Goal: Complete application form: Complete application form

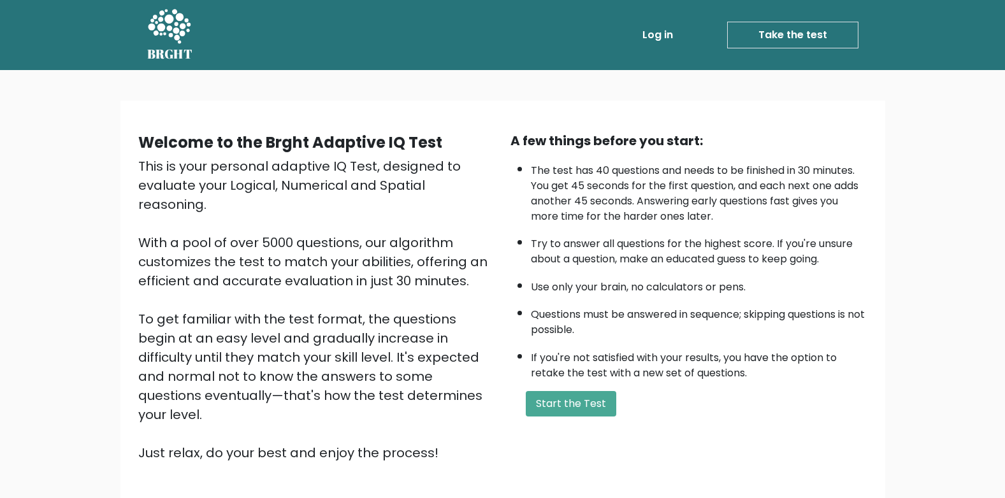
click at [669, 31] on link "Log in" at bounding box center [657, 34] width 41 height 25
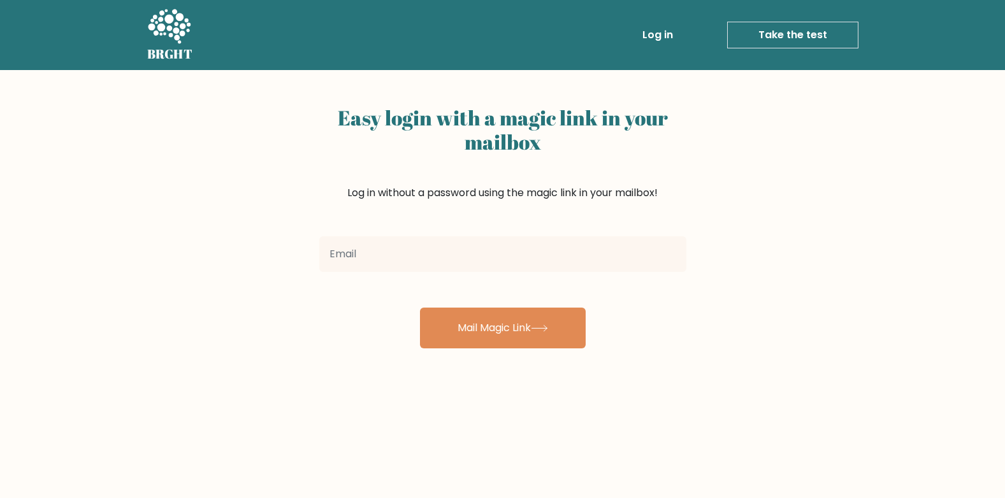
click at [421, 259] on input "email" at bounding box center [502, 254] width 367 height 36
type input "Hussein.sayed@nexperience.org"
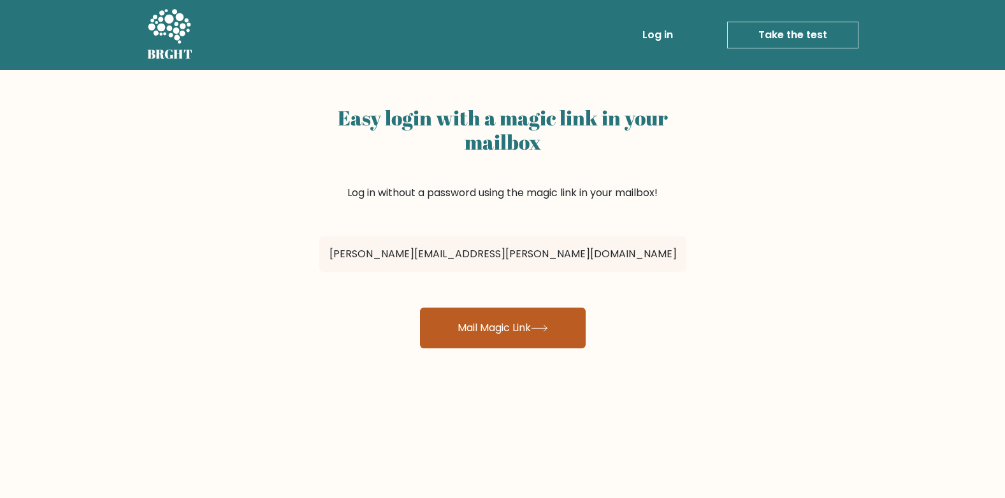
click at [494, 325] on button "Mail Magic Link" at bounding box center [503, 328] width 166 height 41
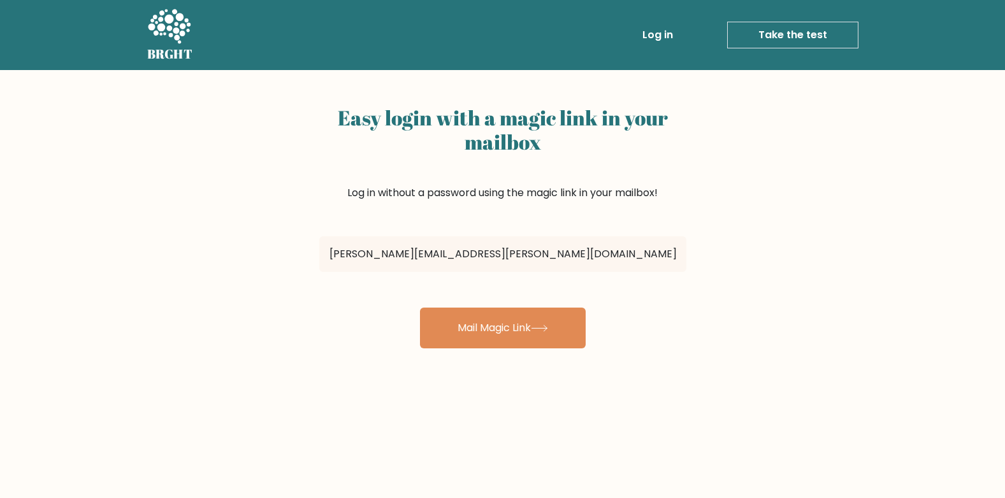
drag, startPoint x: 429, startPoint y: 255, endPoint x: 412, endPoint y: 253, distance: 16.8
click at [412, 253] on input "Hussein.sayed@nexperience.org" at bounding box center [502, 254] width 367 height 36
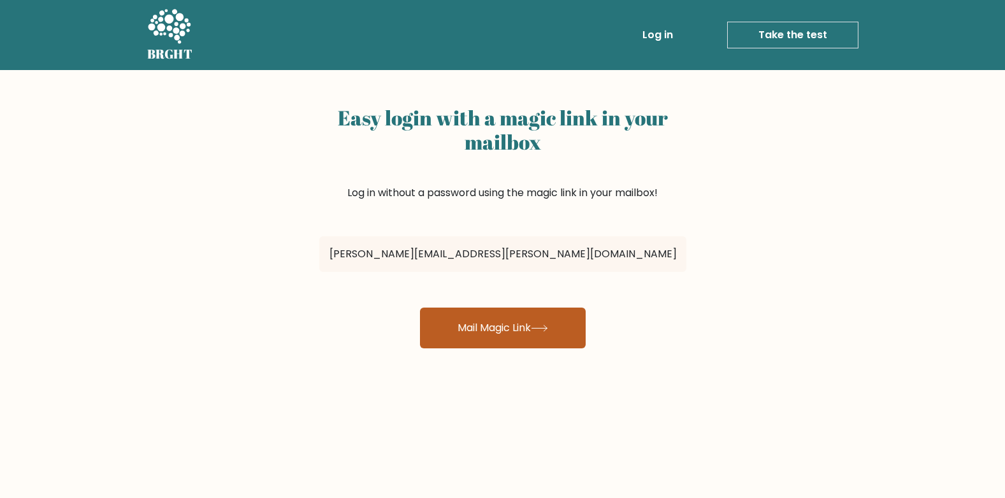
type input "Hussein.sayed@NEXperience.org"
click at [562, 325] on button "Mail Magic Link" at bounding box center [503, 328] width 166 height 41
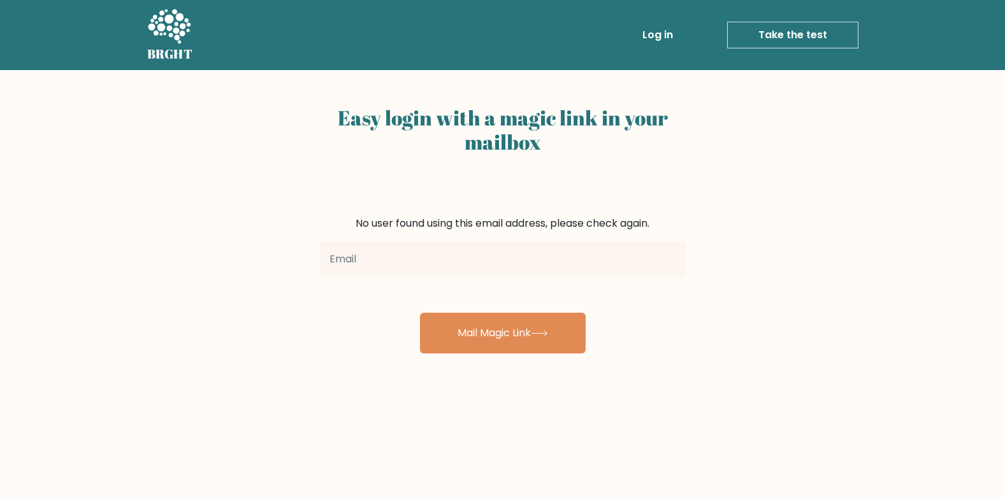
click at [513, 261] on input "email" at bounding box center [502, 259] width 367 height 36
type input "Hussein.sayed@nexperience.org"
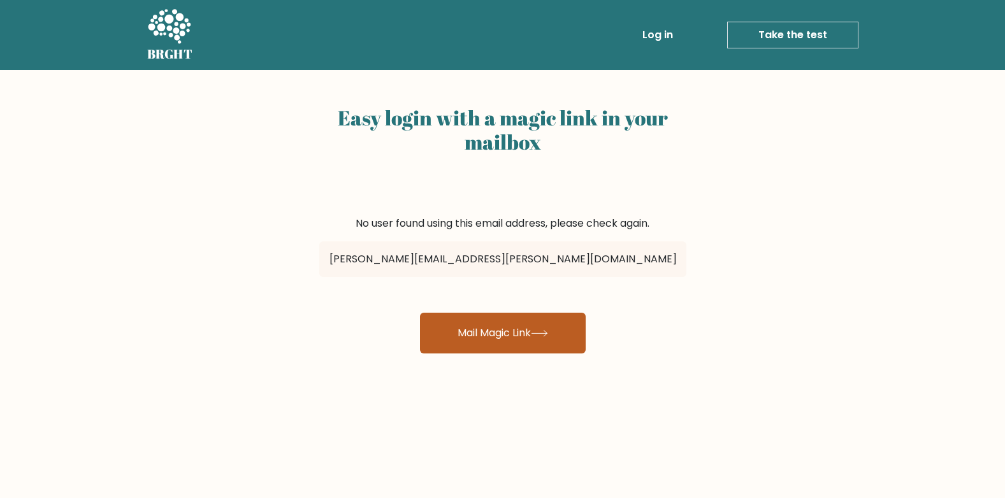
click at [541, 344] on button "Mail Magic Link" at bounding box center [503, 333] width 166 height 41
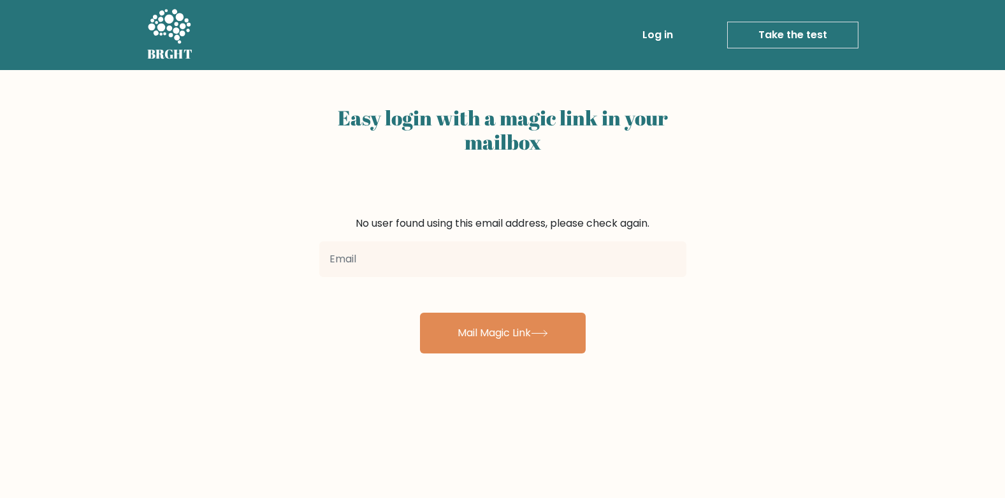
click at [806, 49] on ul "Log in Take the test Take the test" at bounding box center [723, 35] width 270 height 37
click at [806, 36] on link "Take the test" at bounding box center [792, 35] width 131 height 27
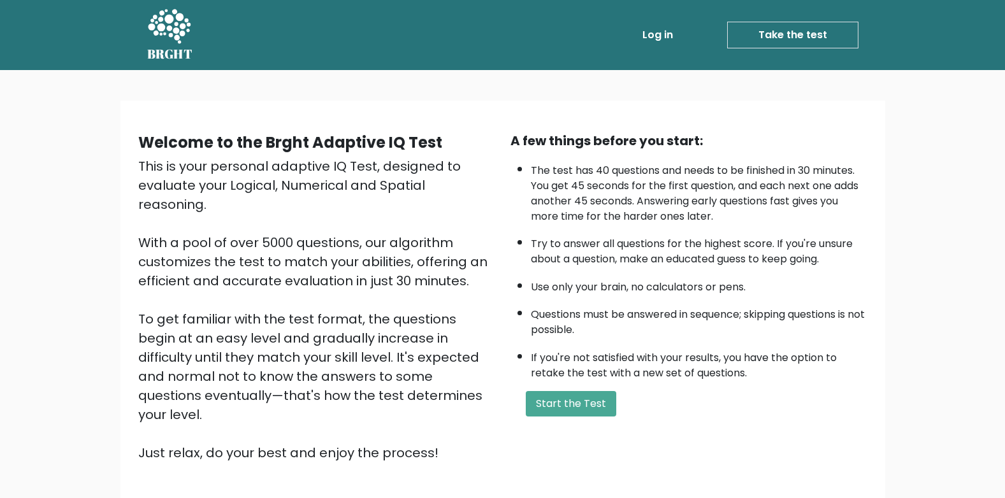
click at [669, 23] on link "Log in" at bounding box center [657, 34] width 41 height 25
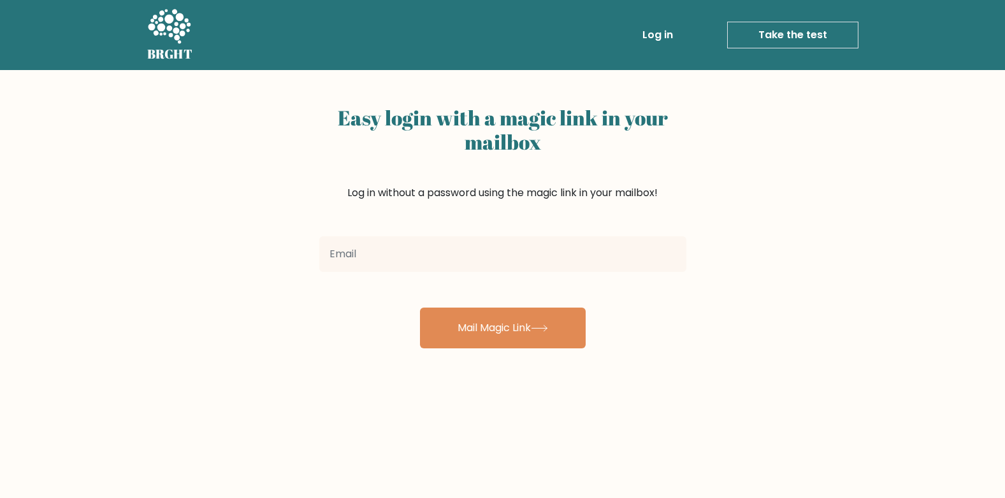
click at [401, 264] on input "email" at bounding box center [502, 254] width 367 height 36
click at [263, 203] on div "Easy login with a magic link in your mailbox Log in without a password using th…" at bounding box center [502, 311] width 1005 height 483
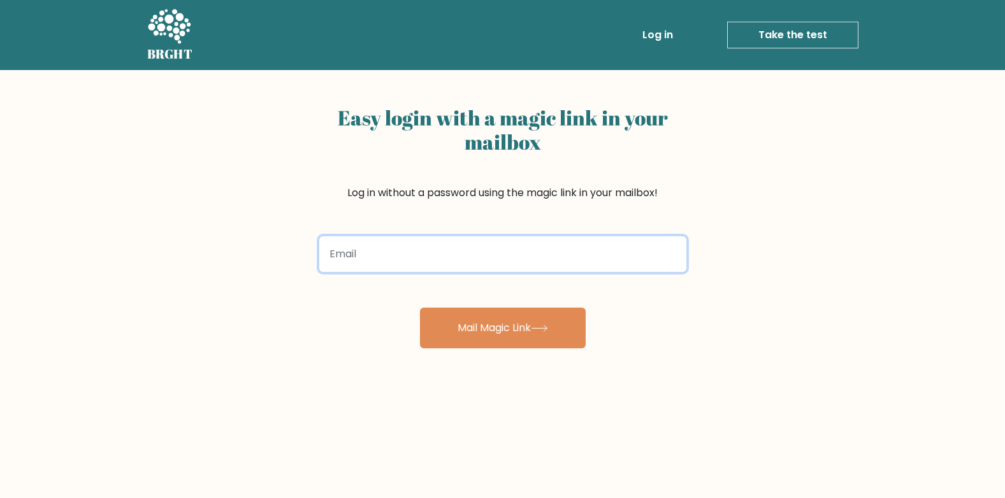
click at [491, 247] on input "email" at bounding box center [502, 254] width 367 height 36
click at [373, 256] on input "email" at bounding box center [502, 254] width 367 height 36
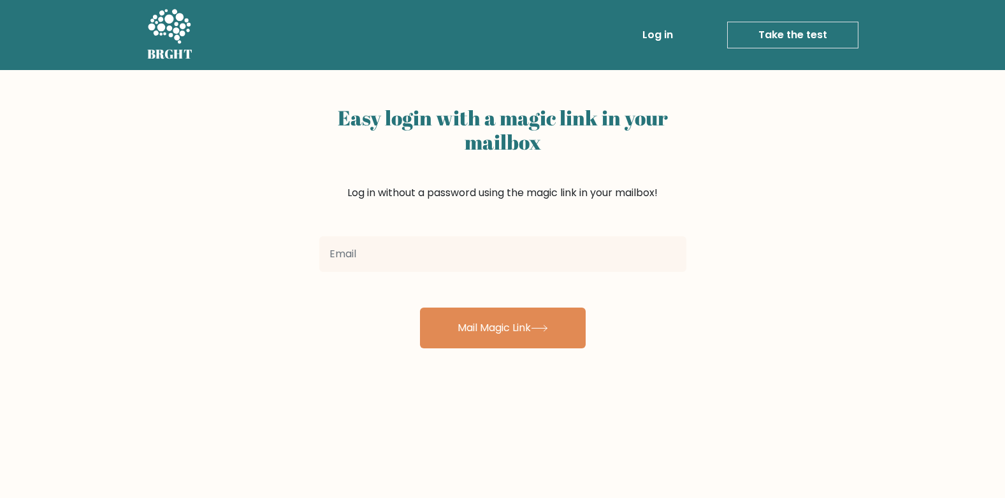
click at [261, 283] on div "Easy login with a magic link in your mailbox Log in without a password using th…" at bounding box center [502, 311] width 1005 height 483
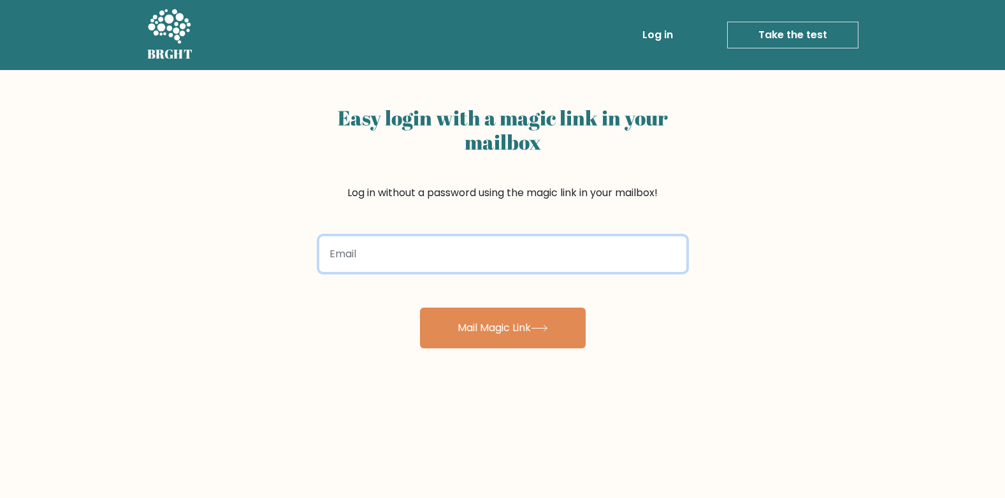
click at [497, 252] on input "email" at bounding box center [502, 254] width 367 height 36
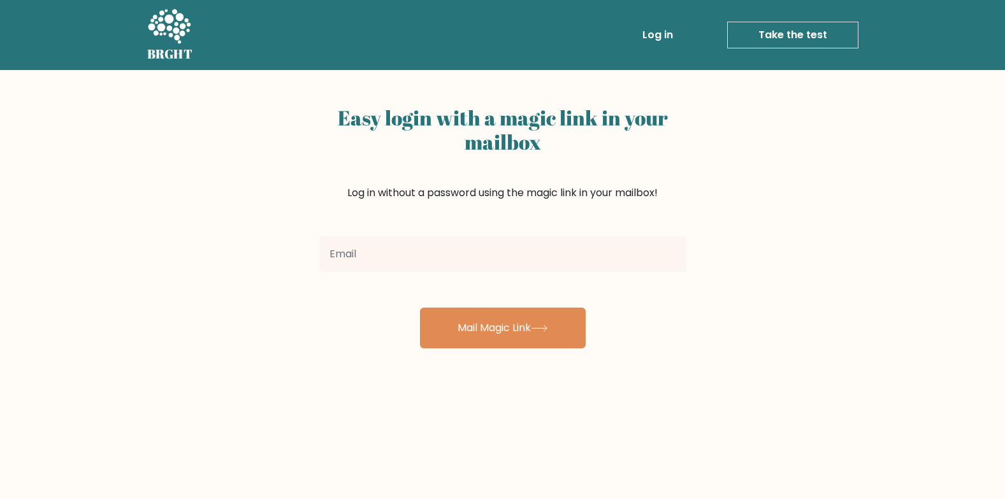
click at [529, 164] on div "Easy login with a magic link in your mailbox Log in without a password using th…" at bounding box center [502, 166] width 367 height 131
click at [810, 41] on link "Take the test" at bounding box center [792, 35] width 131 height 27
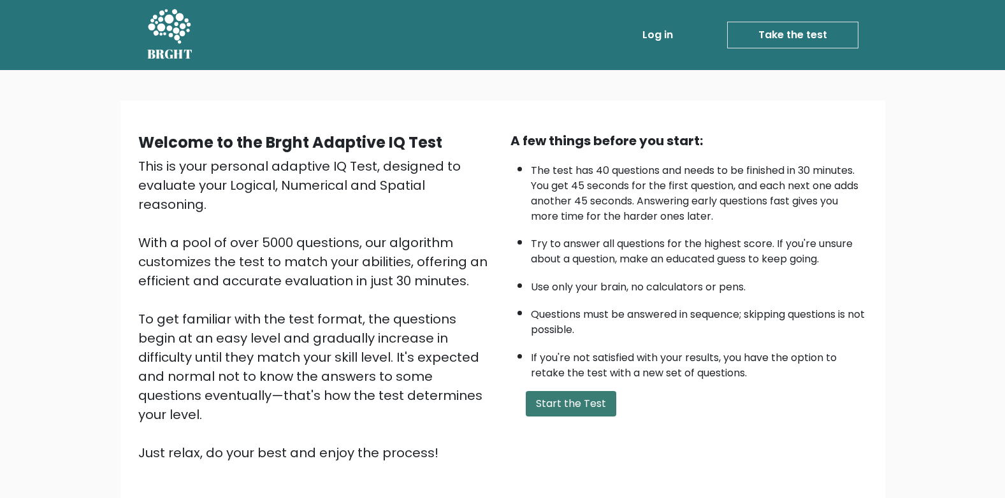
click at [605, 404] on button "Start the Test" at bounding box center [571, 403] width 90 height 25
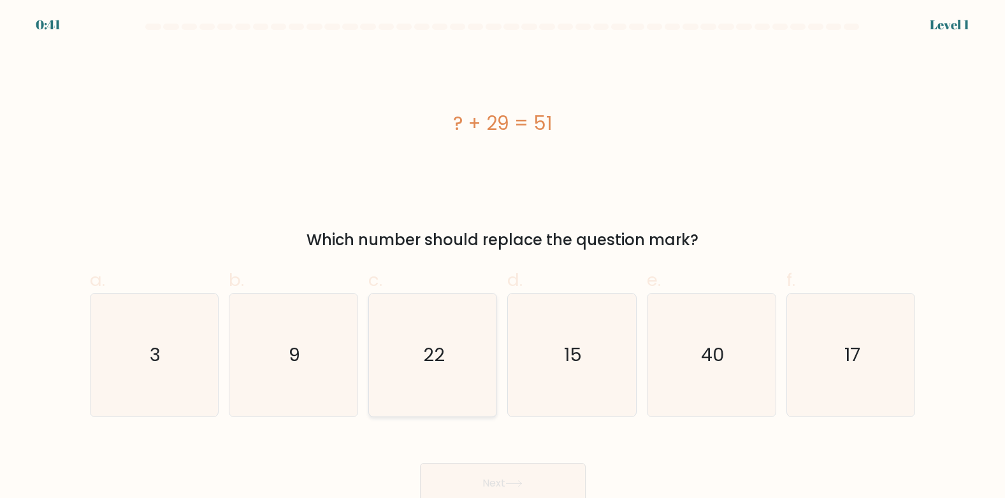
click at [429, 352] on text "22" at bounding box center [434, 354] width 22 height 25
click at [503, 257] on input "c. 22" at bounding box center [503, 253] width 1 height 8
radio input "true"
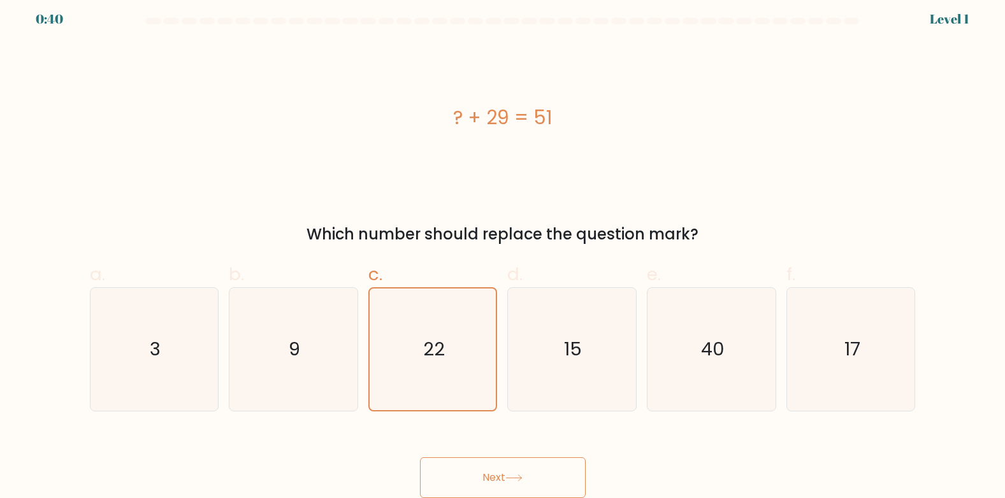
click at [505, 469] on button "Next" at bounding box center [503, 477] width 166 height 41
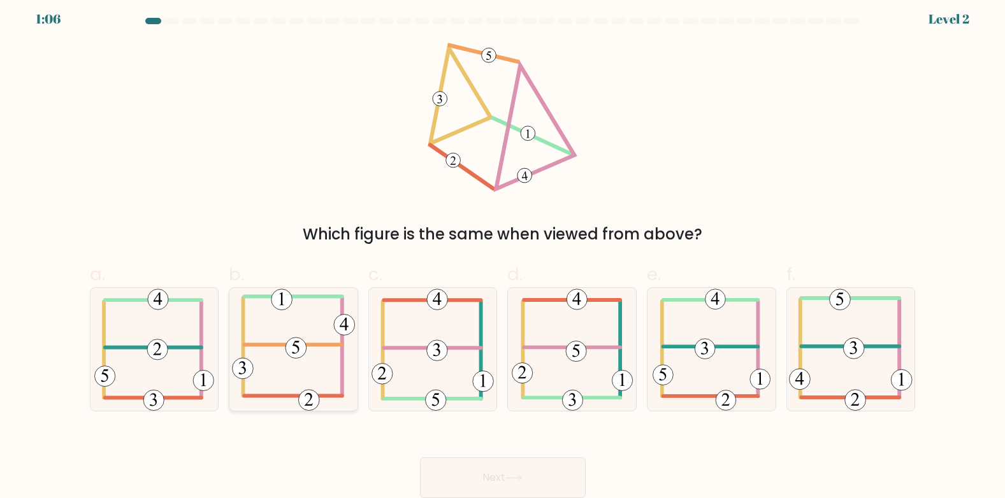
click at [302, 342] on 714 at bounding box center [295, 348] width 21 height 21
click at [503, 252] on input "b." at bounding box center [503, 247] width 1 height 8
radio input "true"
click at [524, 471] on button "Next" at bounding box center [503, 477] width 166 height 41
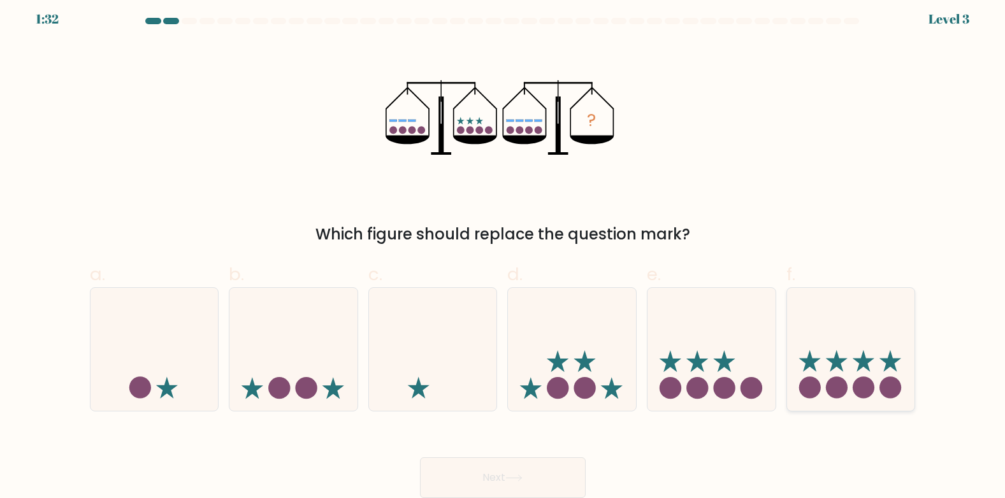
click at [840, 355] on icon at bounding box center [851, 349] width 128 height 106
click at [503, 252] on input "f." at bounding box center [503, 247] width 1 height 8
radio input "true"
click at [517, 455] on div "Next" at bounding box center [502, 462] width 841 height 71
click at [519, 465] on button "Next" at bounding box center [503, 477] width 166 height 41
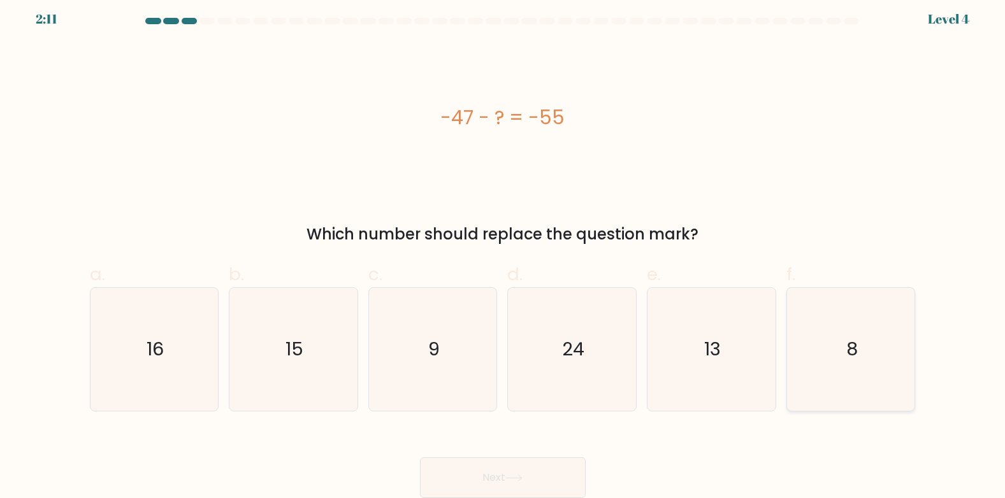
click at [841, 367] on icon "8" at bounding box center [850, 349] width 123 height 123
click at [503, 252] on input "f. 8" at bounding box center [503, 247] width 1 height 8
radio input "true"
click at [507, 468] on button "Next" at bounding box center [503, 477] width 166 height 41
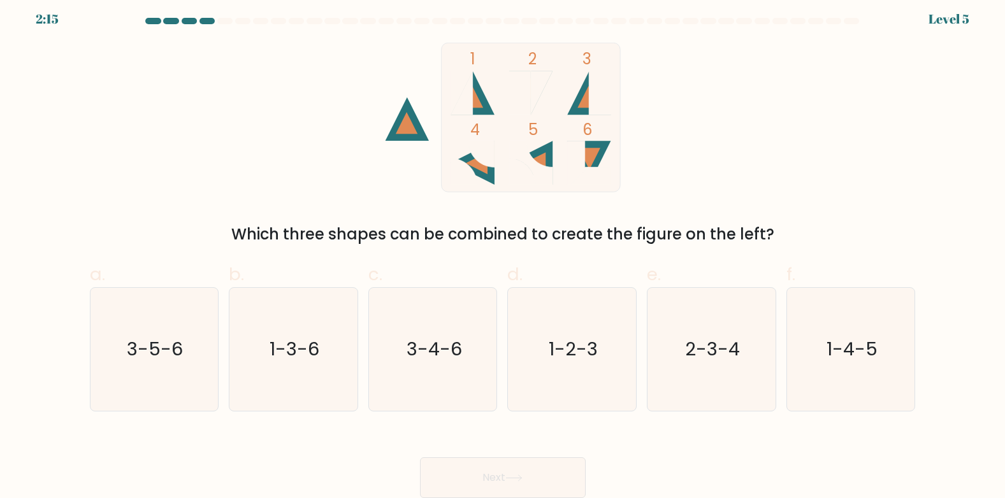
click at [517, 86] on rect at bounding box center [519, 93] width 22 height 44
click at [607, 362] on icon "1-2-3" at bounding box center [571, 349] width 123 height 123
click at [503, 252] on input "d. 1-2-3" at bounding box center [503, 247] width 1 height 8
radio input "true"
click at [520, 478] on icon at bounding box center [513, 478] width 17 height 7
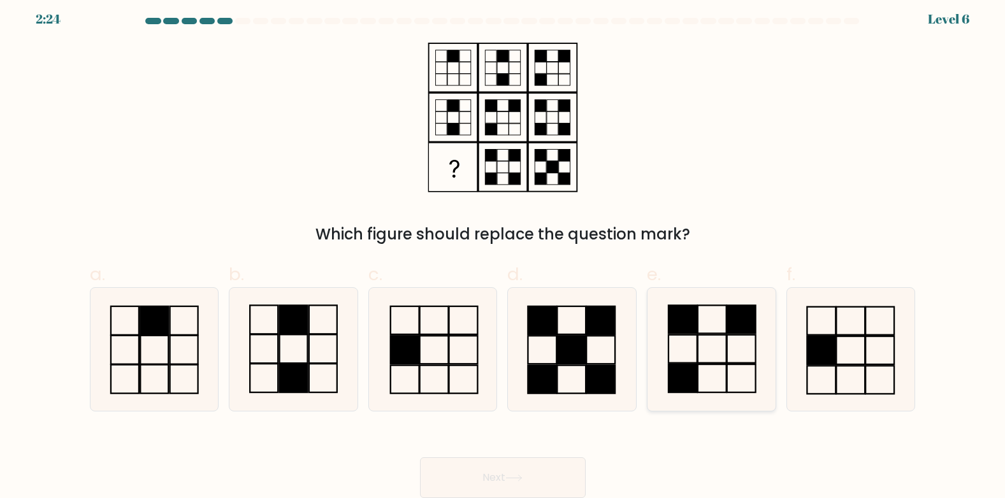
click at [714, 341] on icon at bounding box center [711, 349] width 123 height 123
click at [503, 252] on input "e." at bounding box center [503, 247] width 1 height 8
radio input "true"
click at [489, 476] on button "Next" at bounding box center [503, 477] width 166 height 41
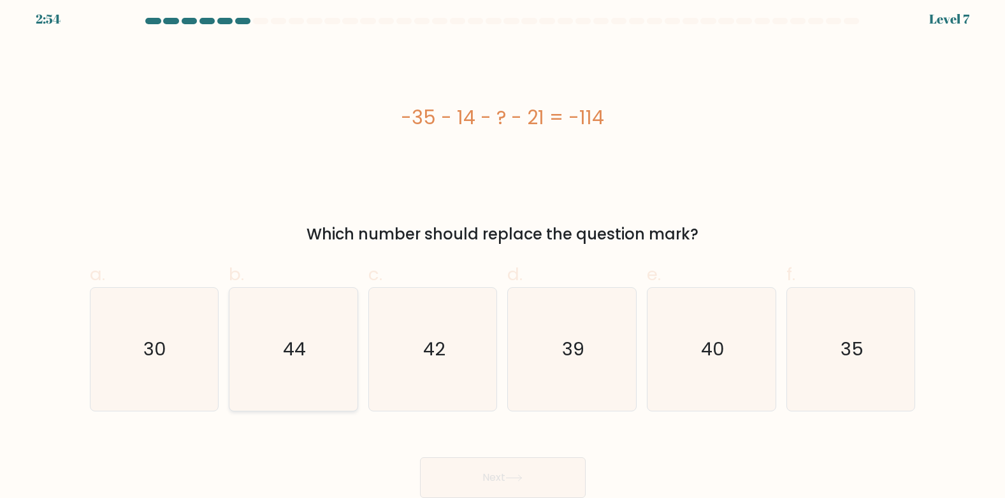
click at [327, 318] on icon "44" at bounding box center [293, 349] width 123 height 123
click at [503, 252] on input "b. 44" at bounding box center [503, 247] width 1 height 8
radio input "true"
click at [538, 480] on button "Next" at bounding box center [503, 477] width 166 height 41
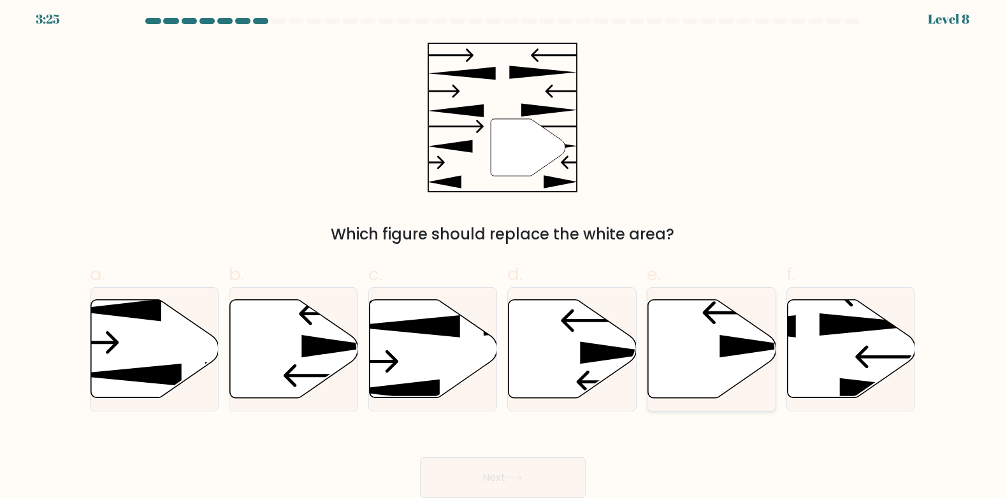
click at [734, 345] on icon at bounding box center [757, 346] width 77 height 22
click at [503, 252] on input "e." at bounding box center [503, 247] width 1 height 8
radio input "true"
click at [555, 474] on button "Next" at bounding box center [503, 477] width 166 height 41
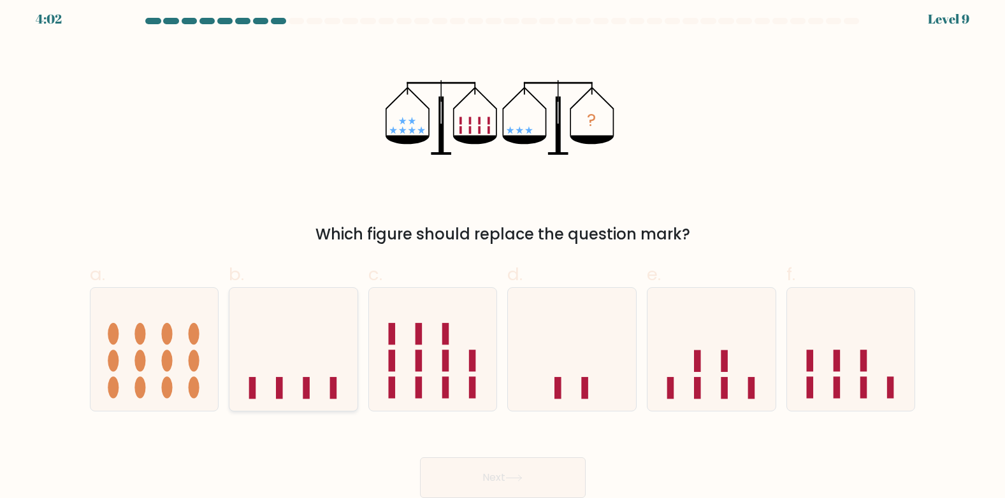
click at [285, 379] on icon at bounding box center [293, 349] width 128 height 106
click at [503, 252] on input "b." at bounding box center [503, 247] width 1 height 8
radio input "true"
click at [517, 478] on icon at bounding box center [513, 478] width 15 height 6
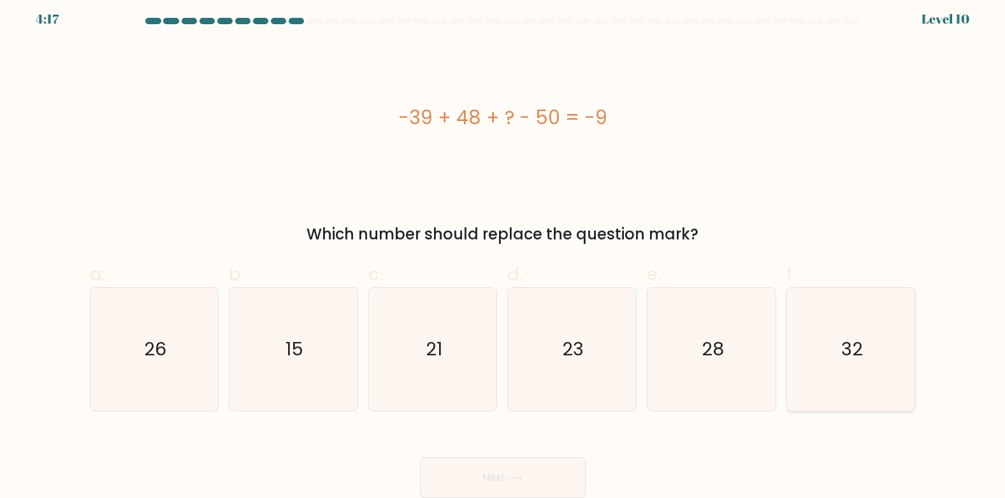
click at [833, 330] on icon "32" at bounding box center [850, 349] width 123 height 123
click at [503, 252] on input "f. 32" at bounding box center [503, 247] width 1 height 8
radio input "true"
click at [538, 483] on button "Next" at bounding box center [503, 477] width 166 height 41
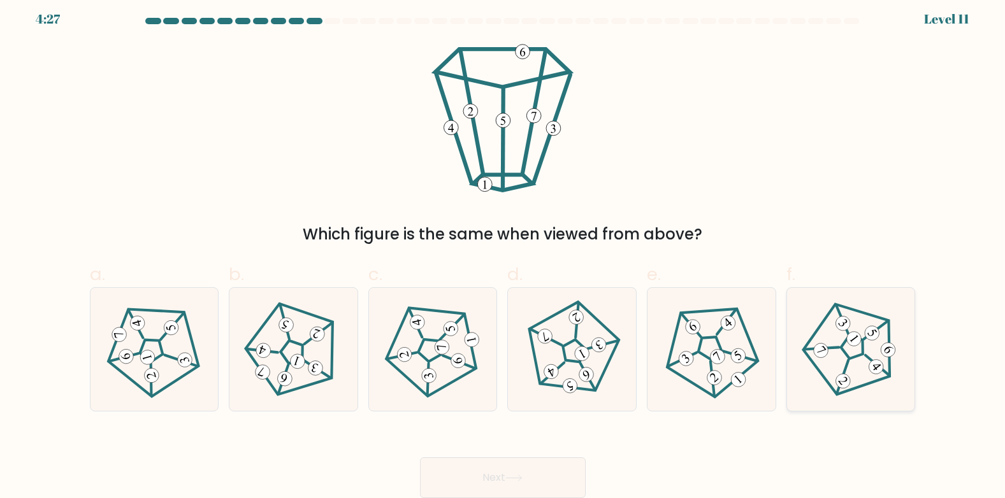
click at [853, 336] on 792 at bounding box center [853, 339] width 20 height 20
click at [503, 252] on input "f." at bounding box center [503, 247] width 1 height 8
radio input "true"
click at [531, 473] on button "Next" at bounding box center [503, 477] width 166 height 41
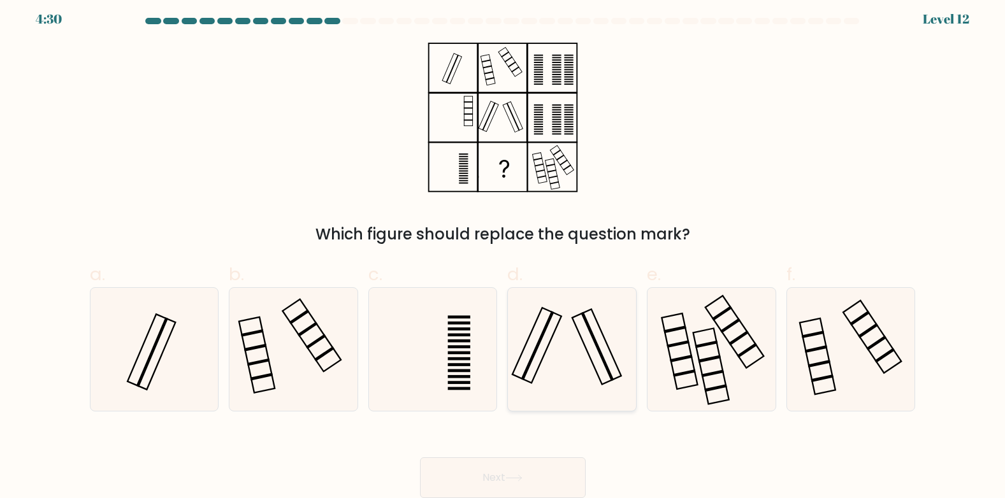
click at [577, 353] on icon at bounding box center [571, 349] width 123 height 123
click at [503, 252] on input "d." at bounding box center [503, 247] width 1 height 8
radio input "true"
click at [531, 465] on button "Next" at bounding box center [503, 477] width 166 height 41
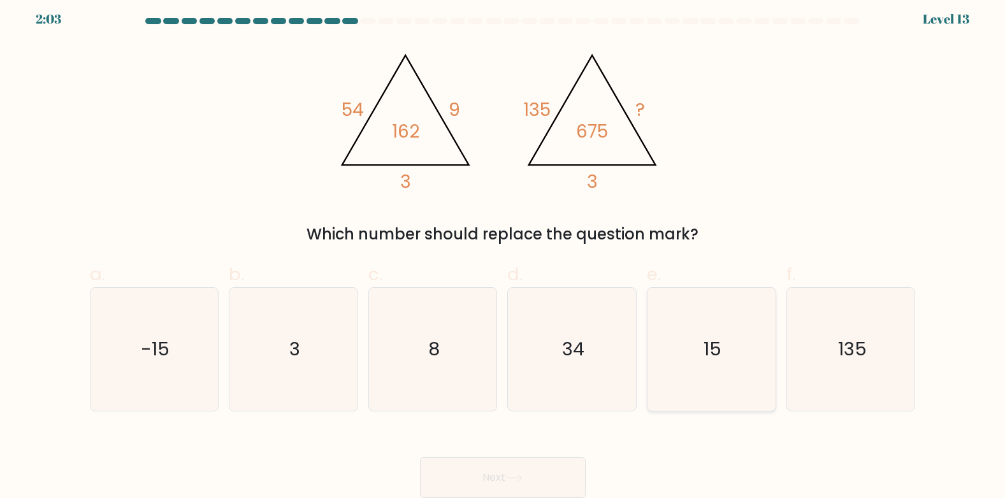
click at [663, 331] on icon "15" at bounding box center [711, 349] width 123 height 123
click at [503, 252] on input "e. 15" at bounding box center [503, 247] width 1 height 8
radio input "true"
click at [512, 474] on button "Next" at bounding box center [503, 477] width 166 height 41
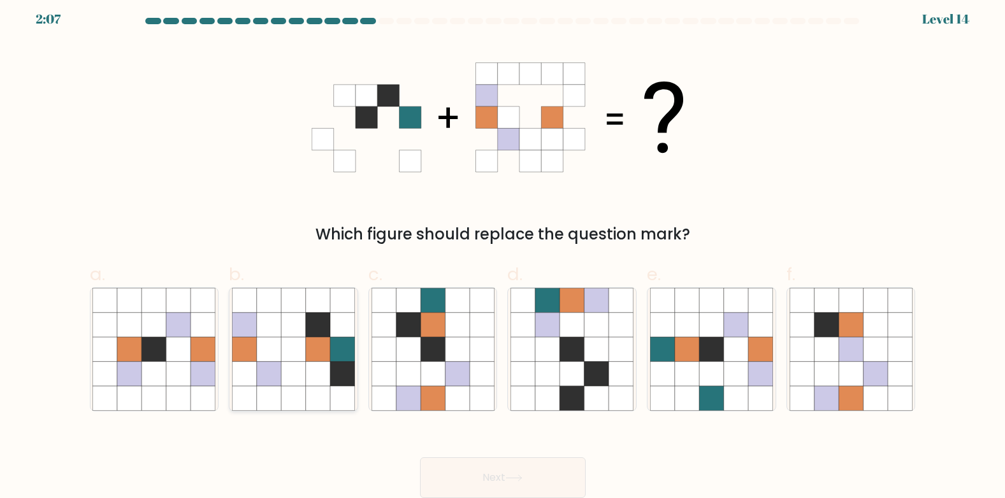
click at [329, 320] on icon at bounding box center [318, 325] width 24 height 24
click at [503, 252] on input "b." at bounding box center [503, 247] width 1 height 8
radio input "true"
click at [488, 475] on button "Next" at bounding box center [503, 477] width 166 height 41
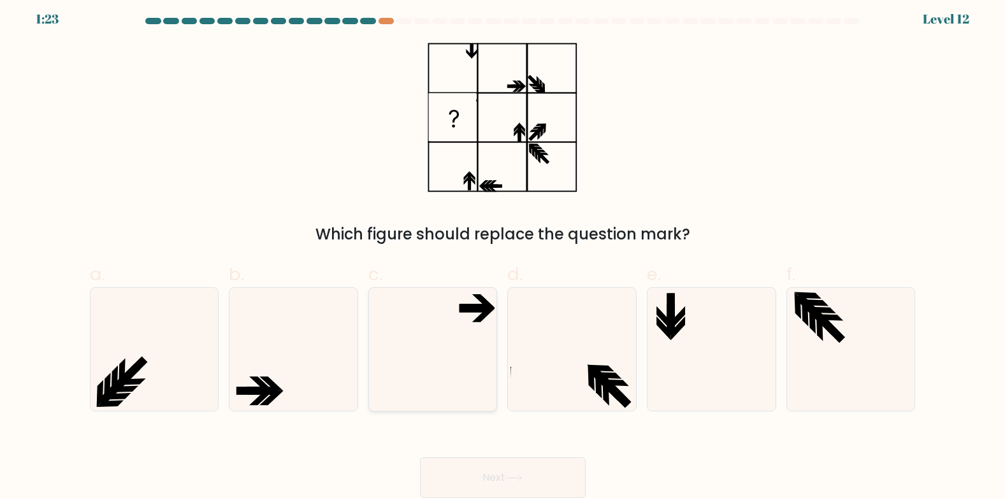
click at [468, 322] on icon at bounding box center [432, 349] width 123 height 123
click at [503, 252] on input "c." at bounding box center [503, 247] width 1 height 8
radio input "true"
click at [523, 473] on button "Next" at bounding box center [503, 477] width 166 height 41
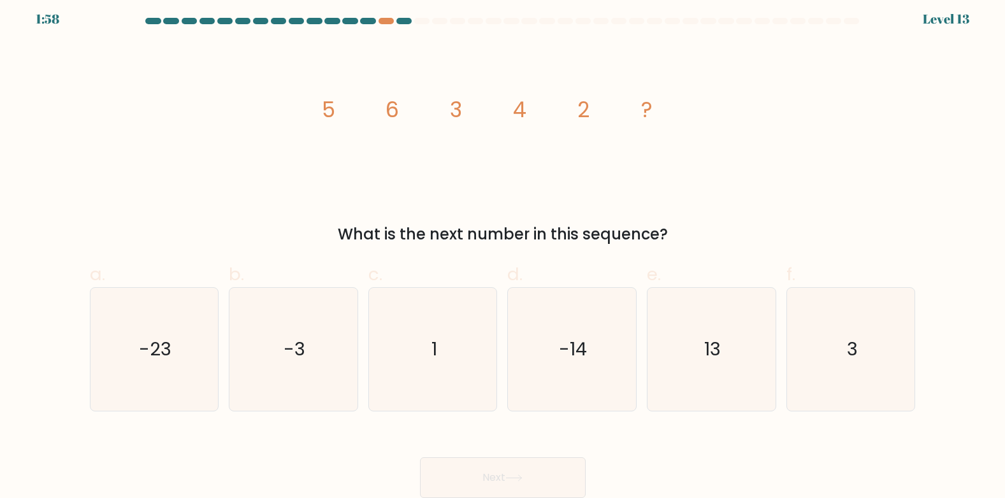
click at [930, 373] on form at bounding box center [502, 258] width 1005 height 480
click at [894, 368] on icon "3" at bounding box center [850, 349] width 123 height 123
click at [503, 252] on input "f. 3" at bounding box center [503, 247] width 1 height 8
radio input "true"
click at [545, 477] on button "Next" at bounding box center [503, 477] width 166 height 41
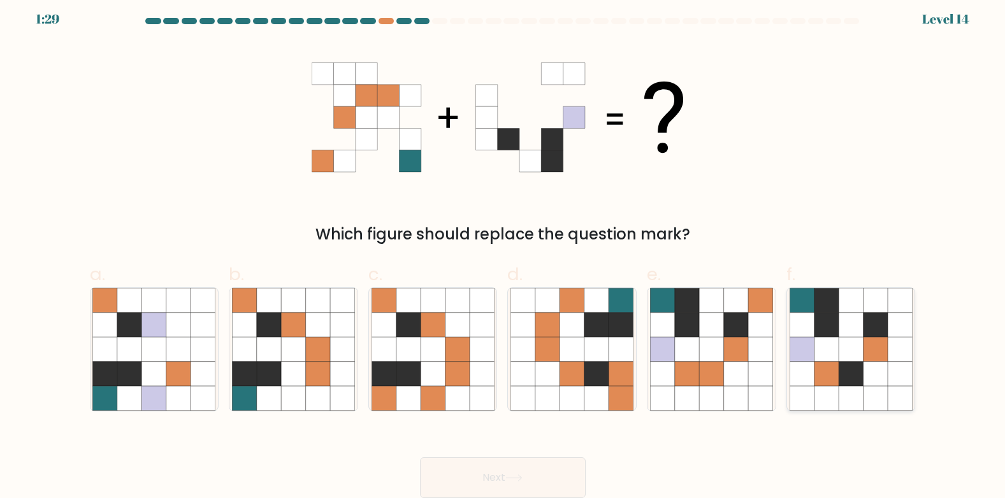
click at [886, 327] on icon at bounding box center [874, 325] width 24 height 24
click at [503, 252] on input "f." at bounding box center [503, 247] width 1 height 8
radio input "true"
click at [733, 364] on icon at bounding box center [736, 374] width 24 height 24
click at [503, 252] on input "e." at bounding box center [503, 247] width 1 height 8
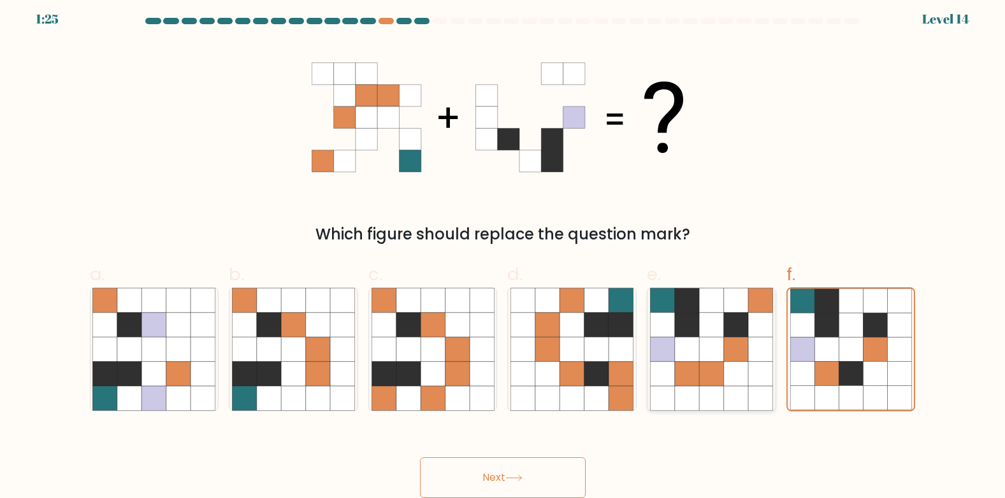
radio input "true"
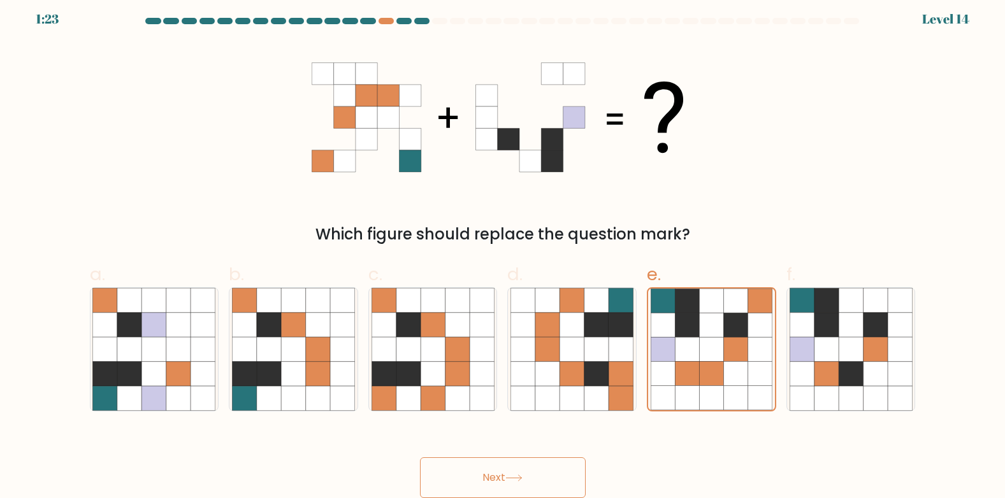
click at [531, 468] on button "Next" at bounding box center [503, 477] width 166 height 41
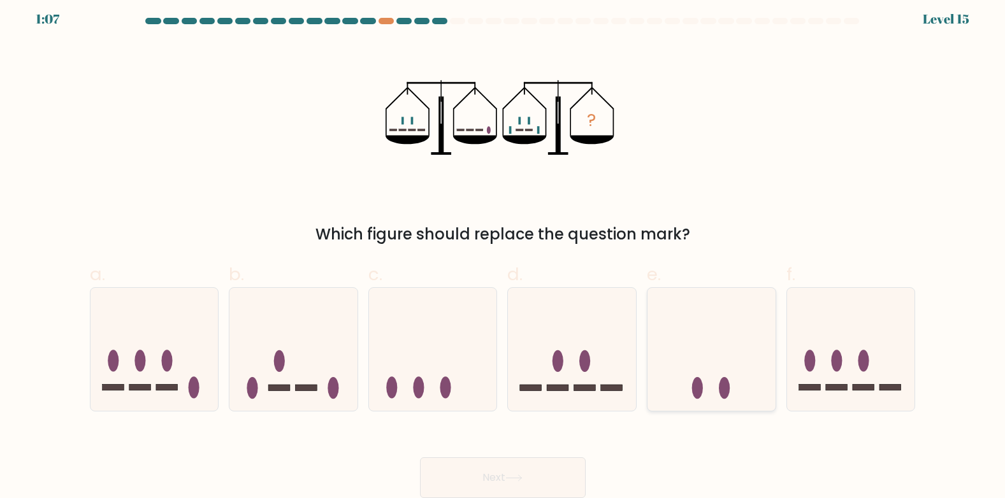
click at [733, 356] on icon at bounding box center [711, 349] width 128 height 106
click at [503, 252] on input "e." at bounding box center [503, 247] width 1 height 8
radio input "true"
click at [501, 474] on button "Next" at bounding box center [503, 477] width 166 height 41
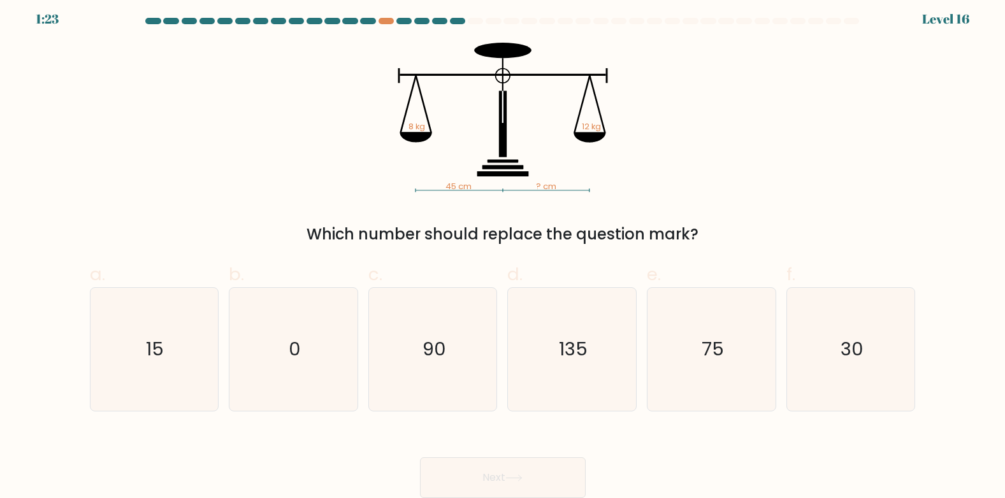
click at [987, 187] on form at bounding box center [502, 258] width 1005 height 480
click at [857, 324] on icon "30" at bounding box center [850, 349] width 123 height 123
click at [503, 252] on input "f. 30" at bounding box center [503, 247] width 1 height 8
radio input "true"
click at [541, 461] on button "Next" at bounding box center [503, 477] width 166 height 41
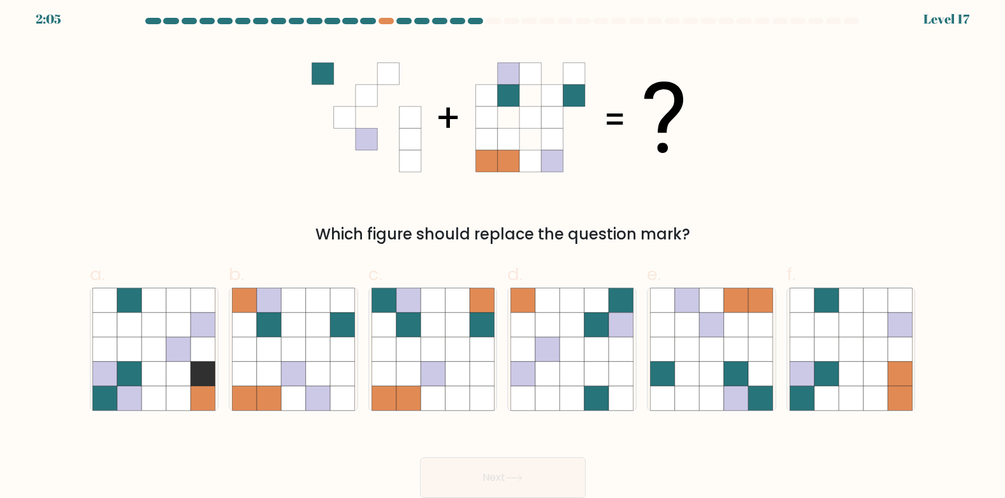
click at [539, 471] on button "Next" at bounding box center [503, 477] width 166 height 41
click at [737, 343] on icon at bounding box center [736, 349] width 24 height 24
click at [503, 252] on input "e." at bounding box center [503, 247] width 1 height 8
radio input "true"
click at [517, 470] on button "Next" at bounding box center [503, 477] width 166 height 41
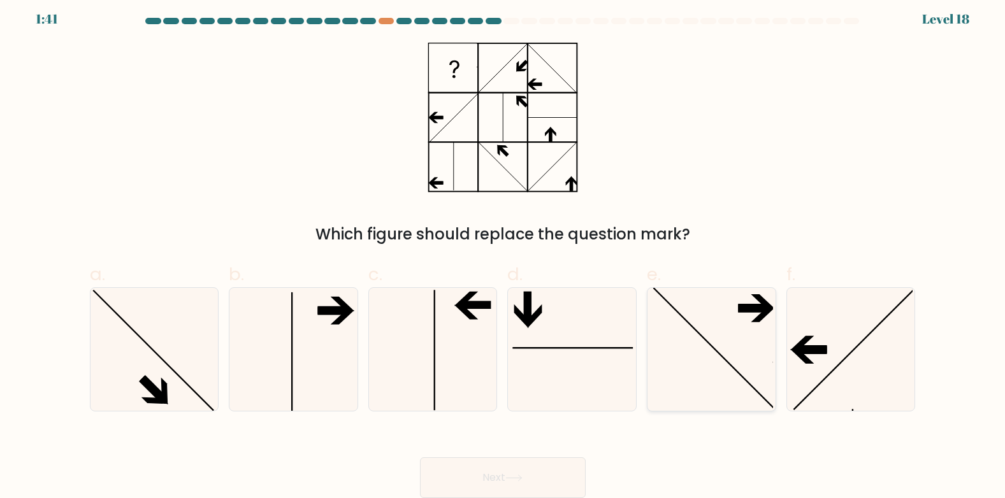
click at [709, 336] on icon at bounding box center [711, 349] width 123 height 123
click at [503, 252] on input "e." at bounding box center [503, 247] width 1 height 8
radio input "true"
click at [484, 468] on button "Next" at bounding box center [503, 477] width 166 height 41
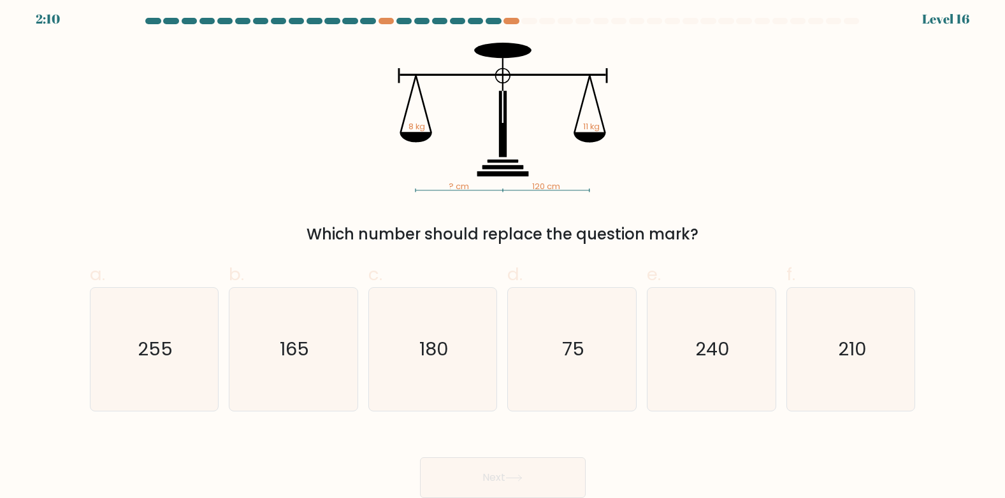
click at [558, 238] on div "Which number should replace the question mark?" at bounding box center [502, 234] width 810 height 23
click at [306, 338] on text "165" at bounding box center [294, 348] width 29 height 25
click at [503, 252] on input "b. 165" at bounding box center [503, 247] width 1 height 8
radio input "true"
click at [512, 462] on button "Next" at bounding box center [503, 477] width 166 height 41
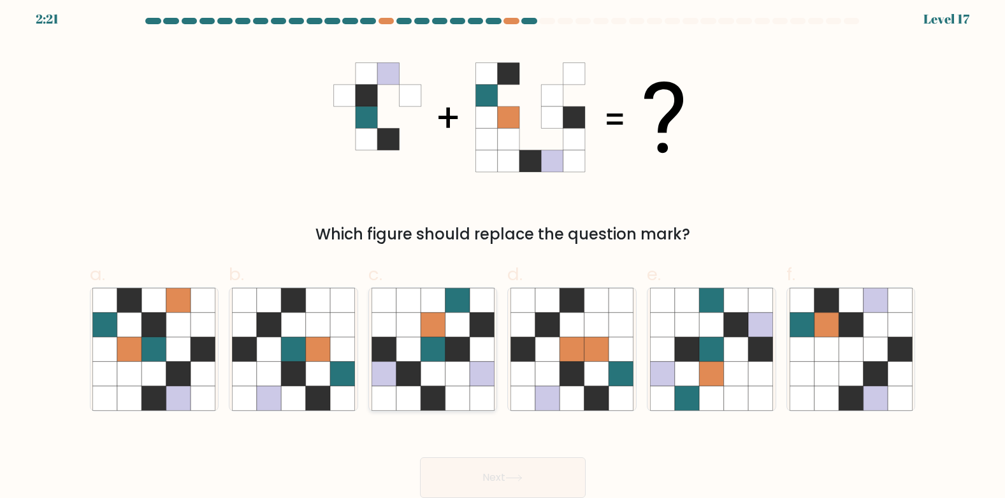
click at [473, 341] on icon at bounding box center [481, 349] width 24 height 24
click at [503, 252] on input "c." at bounding box center [503, 247] width 1 height 8
radio input "true"
click at [532, 466] on button "Next" at bounding box center [503, 477] width 166 height 41
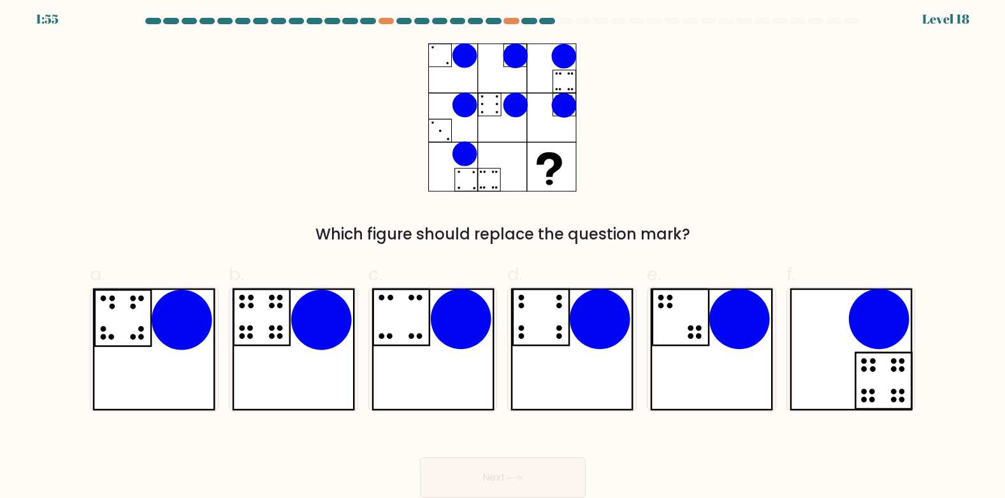
click at [572, 97] on icon at bounding box center [564, 105] width 25 height 25
click at [582, 347] on icon at bounding box center [571, 349] width 123 height 123
click at [503, 252] on input "d." at bounding box center [503, 247] width 1 height 8
radio input "true"
click at [520, 471] on button "Next" at bounding box center [503, 477] width 166 height 41
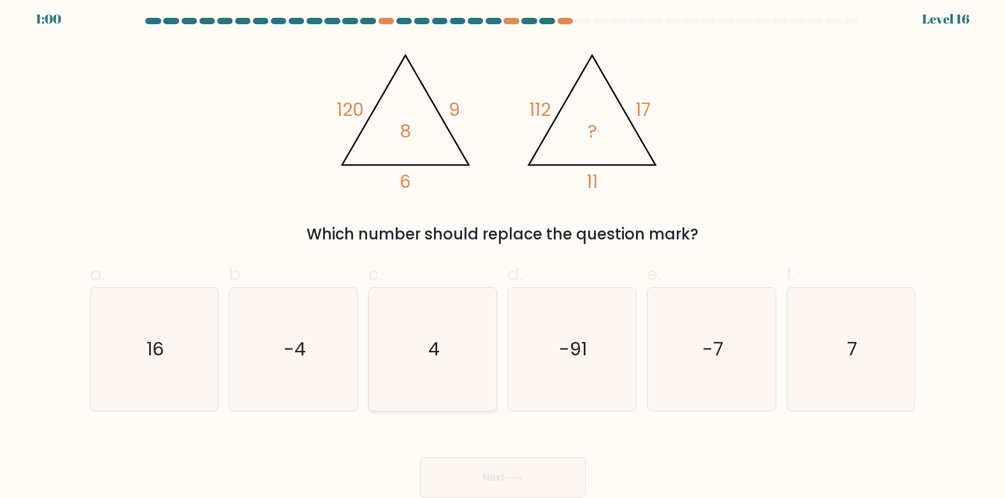
drag, startPoint x: 450, startPoint y: 350, endPoint x: 459, endPoint y: 396, distance: 46.7
click at [450, 350] on icon "4" at bounding box center [432, 349] width 123 height 123
click at [503, 252] on input "c. 4" at bounding box center [503, 247] width 1 height 8
radio input "true"
click at [508, 473] on button "Next" at bounding box center [503, 477] width 166 height 41
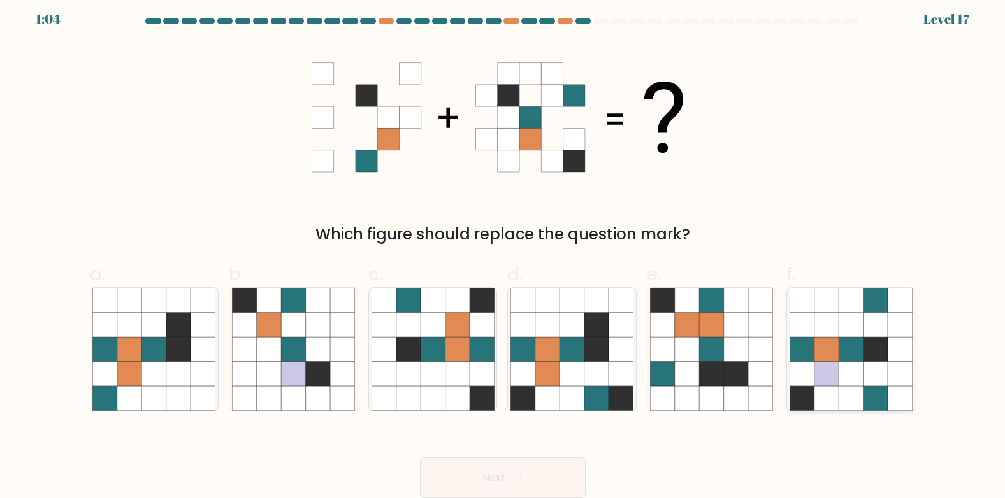
click at [847, 366] on icon at bounding box center [850, 374] width 24 height 24
click at [503, 252] on input "f." at bounding box center [503, 247] width 1 height 8
radio input "true"
click at [512, 462] on button "Next" at bounding box center [503, 477] width 166 height 41
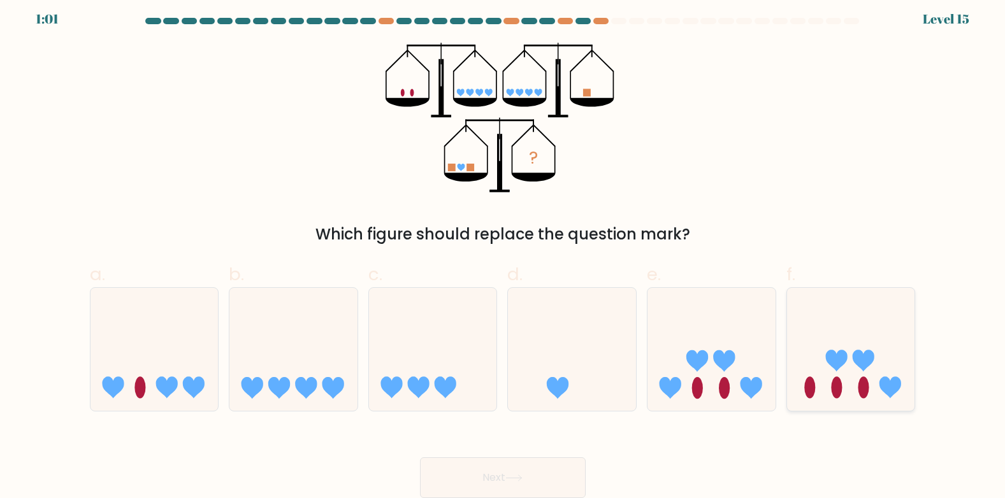
click at [860, 373] on icon at bounding box center [851, 349] width 128 height 106
click at [503, 252] on input "f." at bounding box center [503, 247] width 1 height 8
radio input "true"
click at [534, 475] on button "Next" at bounding box center [503, 477] width 166 height 41
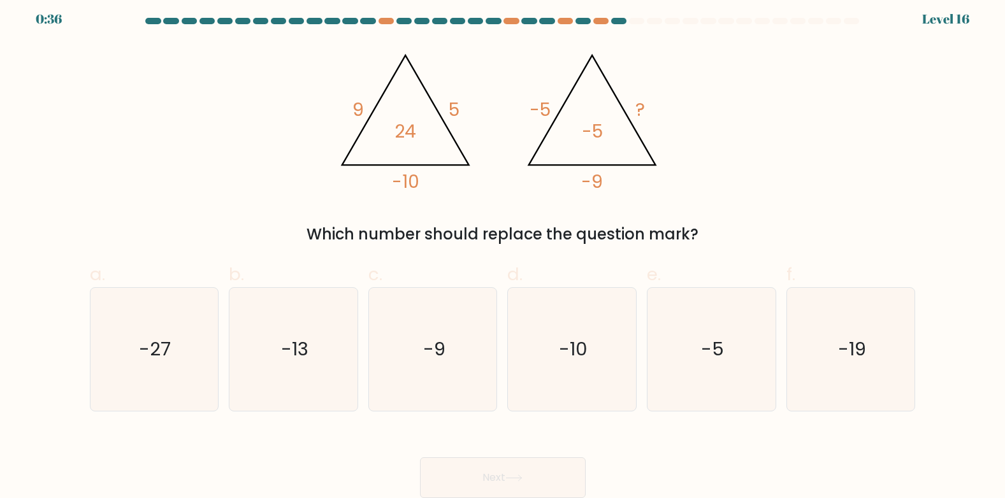
drag, startPoint x: 429, startPoint y: 180, endPoint x: 415, endPoint y: 173, distance: 15.7
click at [415, 173] on icon "@import url('https://fonts.googleapis.com/css?family=Abril+Fatface:400,100,100i…" at bounding box center [503, 118] width 344 height 150
click at [449, 361] on icon "-9" at bounding box center [432, 349] width 123 height 123
click at [503, 252] on input "c. -9" at bounding box center [503, 247] width 1 height 8
radio input "true"
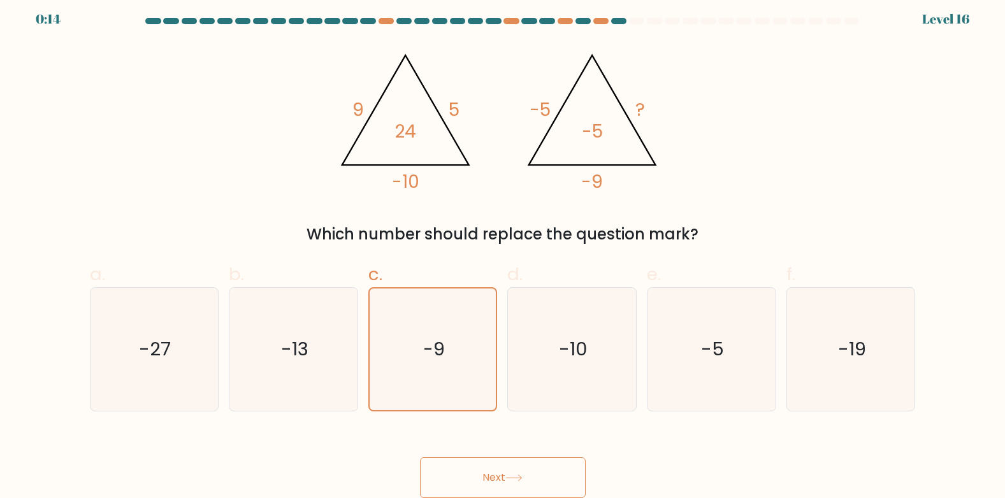
click at [518, 466] on button "Next" at bounding box center [503, 477] width 166 height 41
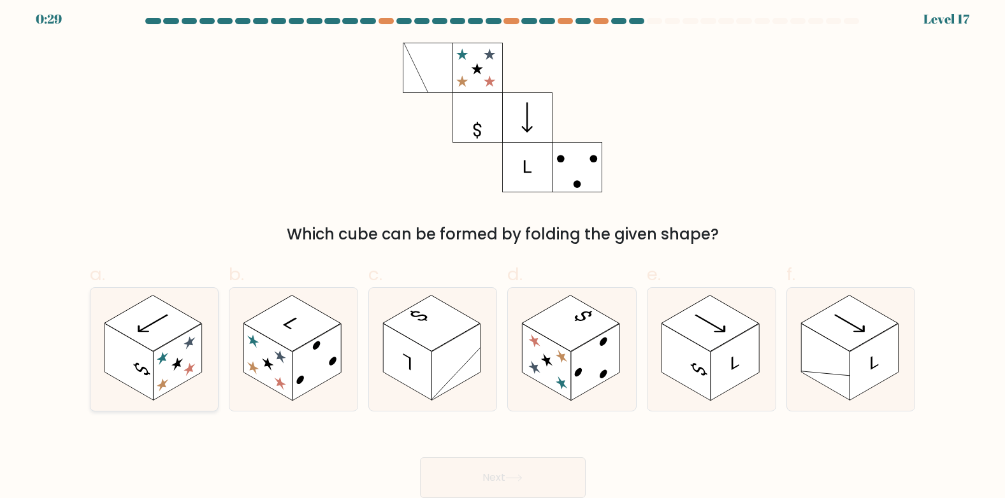
click at [182, 336] on rect at bounding box center [177, 362] width 48 height 77
click at [503, 252] on input "a." at bounding box center [503, 247] width 1 height 8
radio input "true"
click at [545, 476] on button "Next" at bounding box center [503, 477] width 166 height 41
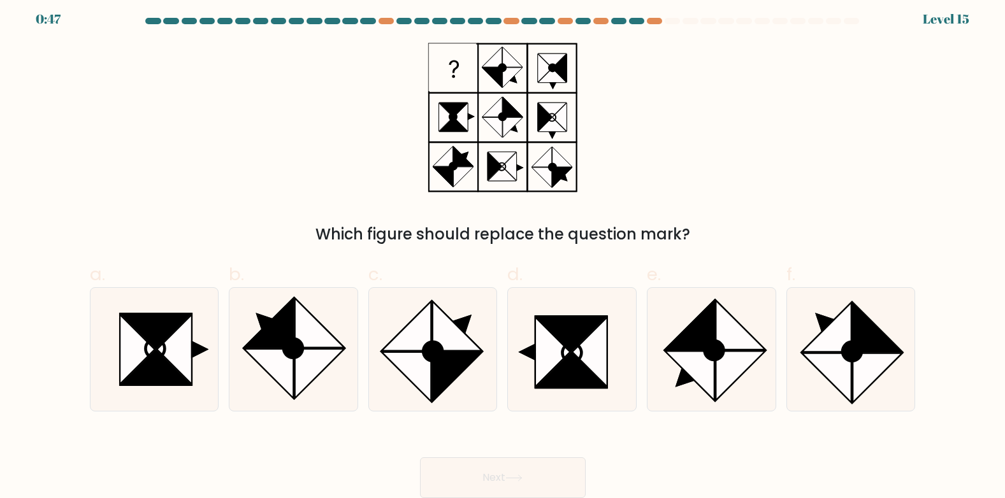
drag, startPoint x: 177, startPoint y: 333, endPoint x: 456, endPoint y: 470, distance: 311.1
click at [176, 333] on icon at bounding box center [174, 349] width 35 height 69
click at [503, 252] on input "a." at bounding box center [503, 247] width 1 height 8
radio input "true"
click at [486, 476] on button "Next" at bounding box center [503, 477] width 166 height 41
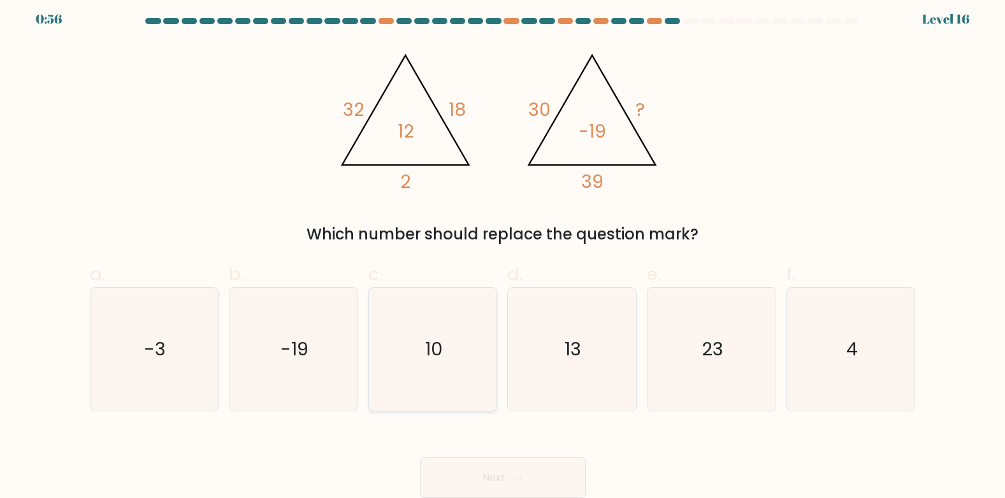
click at [440, 340] on text "10" at bounding box center [434, 348] width 18 height 25
click at [503, 252] on input "c. 10" at bounding box center [503, 247] width 1 height 8
radio input "true"
click at [556, 473] on button "Next" at bounding box center [503, 477] width 166 height 41
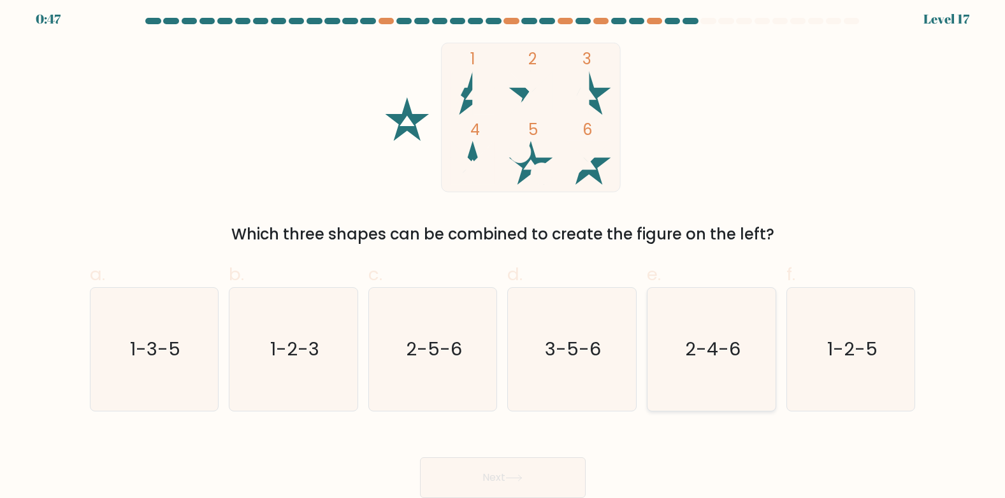
click at [715, 343] on text "2-4-6" at bounding box center [712, 348] width 55 height 25
click at [503, 252] on input "e. 2-4-6" at bounding box center [503, 247] width 1 height 8
radio input "true"
click at [548, 479] on button "Next" at bounding box center [503, 477] width 166 height 41
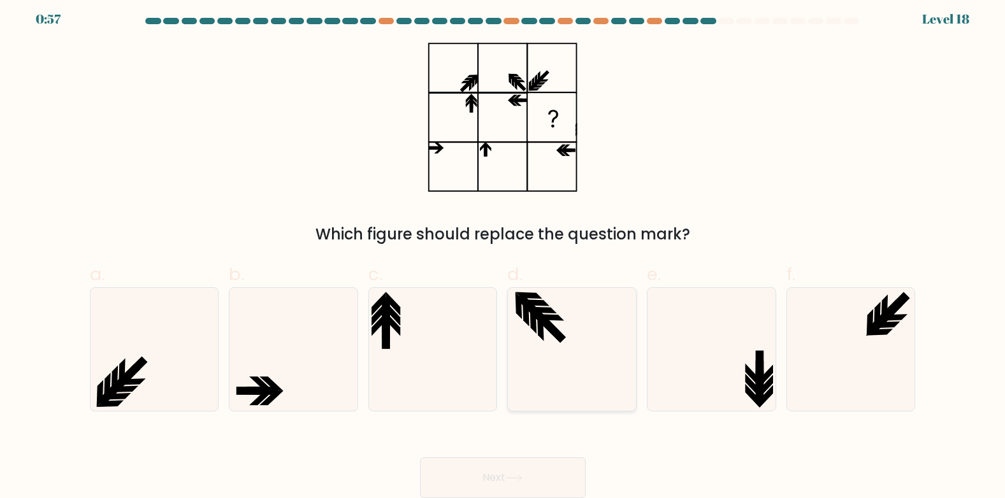
click at [586, 327] on icon at bounding box center [571, 349] width 123 height 123
click at [503, 252] on input "d." at bounding box center [503, 247] width 1 height 8
radio input "true"
click at [519, 473] on button "Next" at bounding box center [503, 477] width 166 height 41
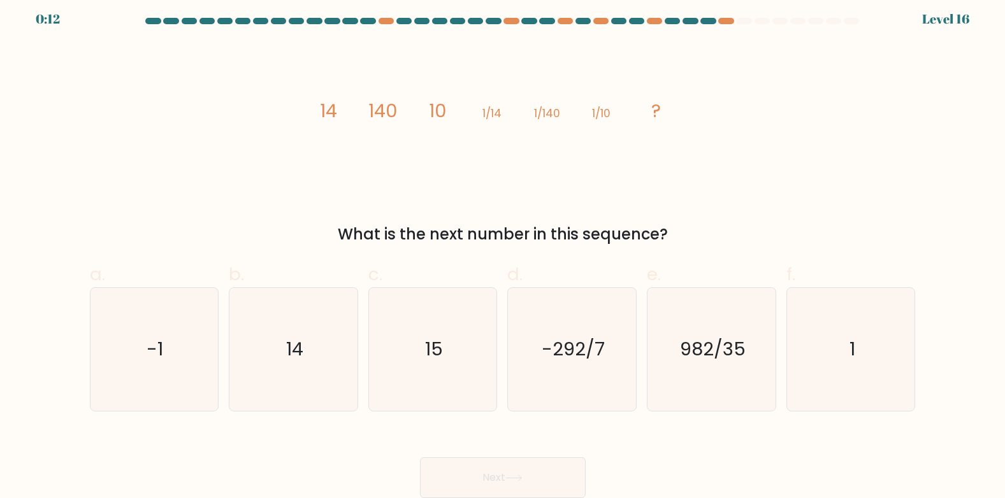
click at [969, 140] on form at bounding box center [502, 258] width 1005 height 480
click at [327, 352] on icon "14" at bounding box center [293, 349] width 123 height 123
click at [503, 252] on input "b. 14" at bounding box center [503, 247] width 1 height 8
radio input "true"
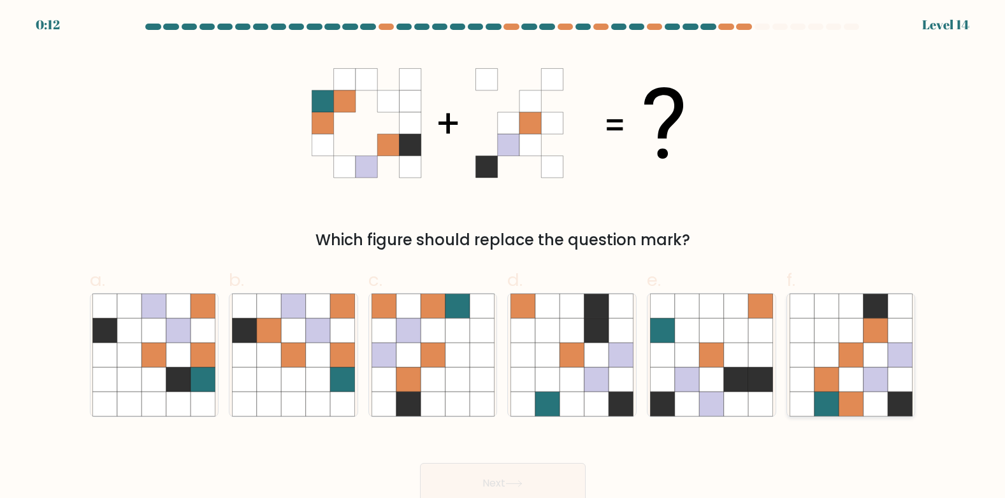
click at [857, 411] on icon at bounding box center [850, 404] width 24 height 24
click at [503, 257] on input "f." at bounding box center [503, 253] width 1 height 8
radio input "true"
click at [543, 471] on button "Next" at bounding box center [503, 483] width 166 height 41
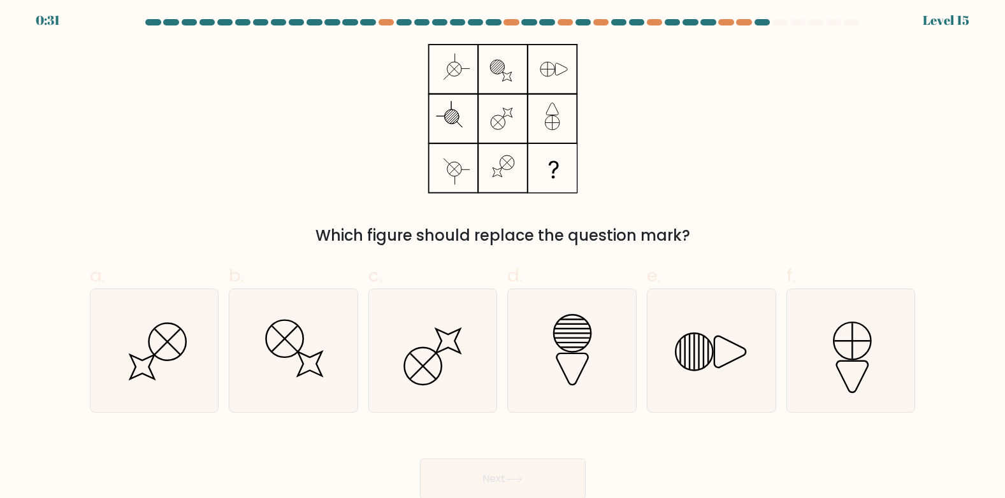
scroll to position [6, 0]
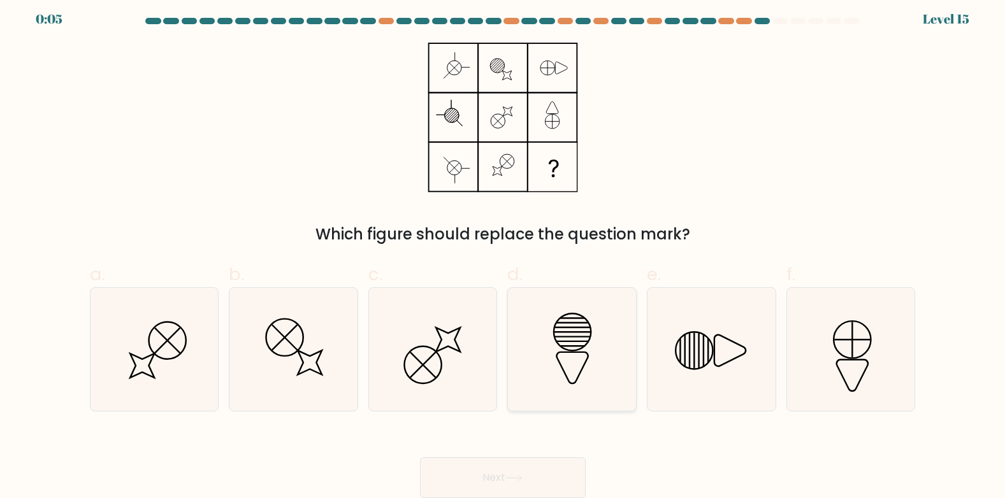
drag, startPoint x: 594, startPoint y: 325, endPoint x: 541, endPoint y: 465, distance: 150.0
click at [594, 325] on icon at bounding box center [571, 349] width 123 height 123
click at [503, 252] on input "d." at bounding box center [503, 247] width 1 height 8
radio input "true"
click at [685, 357] on line at bounding box center [685, 350] width 0 height 32
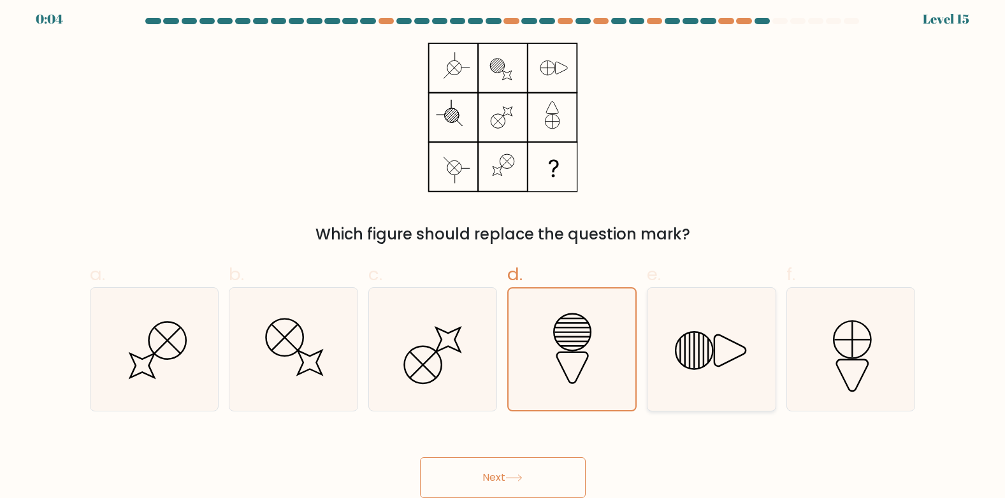
click at [503, 252] on input "e." at bounding box center [503, 247] width 1 height 8
radio input "true"
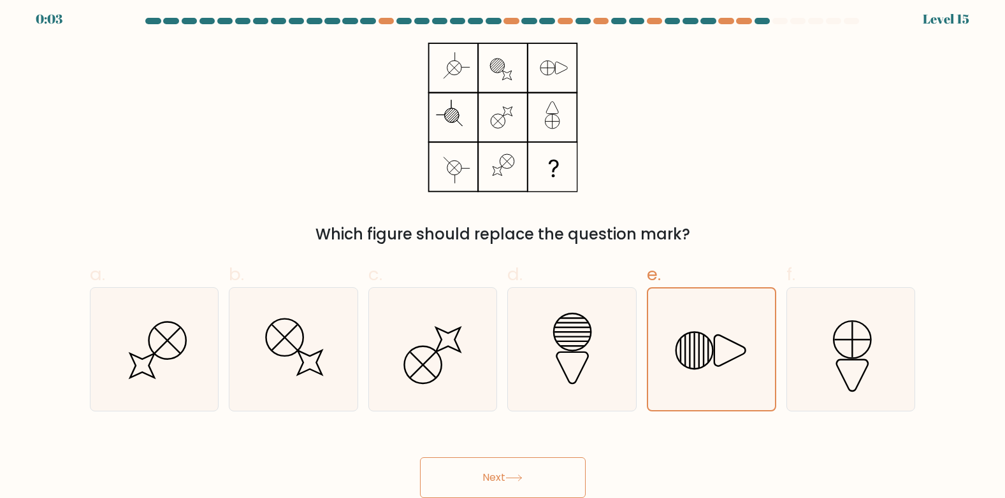
click at [551, 471] on button "Next" at bounding box center [503, 477] width 166 height 41
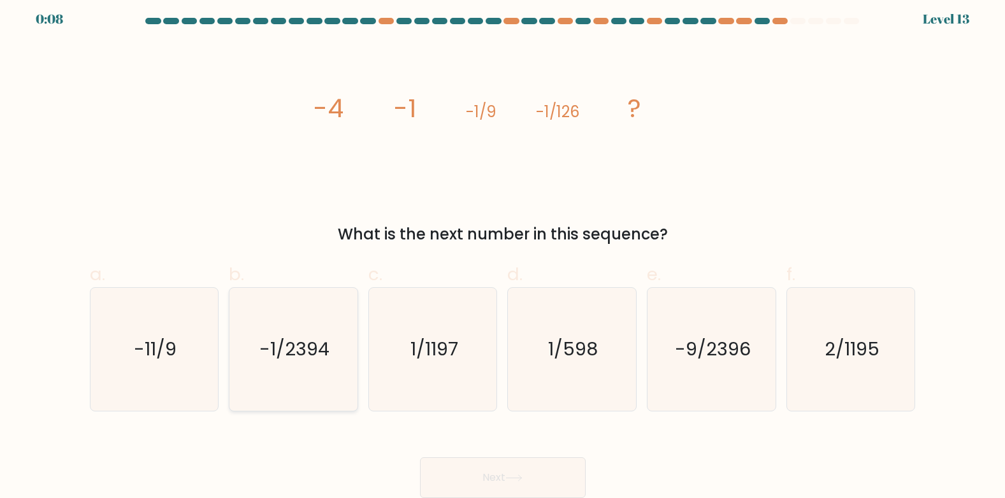
click at [340, 332] on icon "-1/2394" at bounding box center [293, 349] width 123 height 123
click at [503, 252] on input "b. -1/2394" at bounding box center [503, 247] width 1 height 8
radio input "true"
click at [506, 472] on button "Next" at bounding box center [503, 477] width 166 height 41
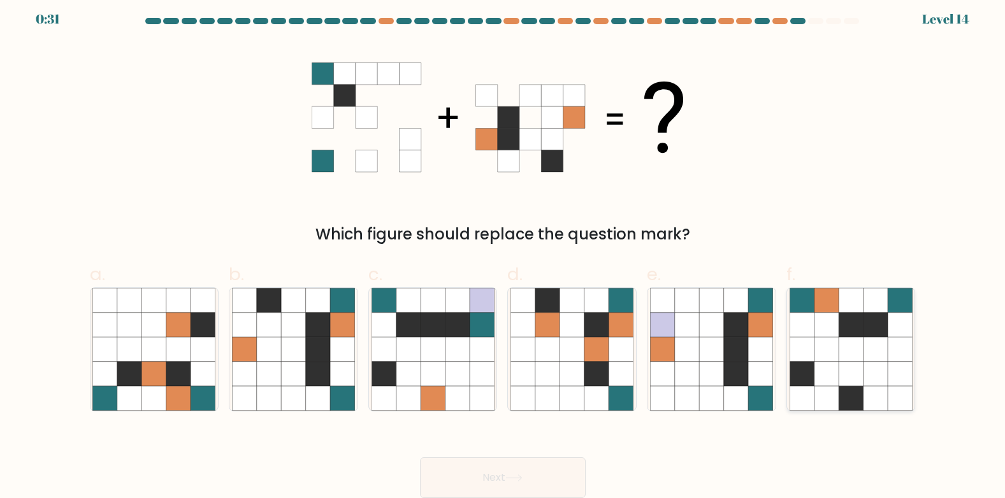
click at [855, 320] on icon at bounding box center [850, 325] width 24 height 24
click at [503, 252] on input "f." at bounding box center [503, 247] width 1 height 8
radio input "true"
click at [559, 474] on button "Next" at bounding box center [503, 477] width 166 height 41
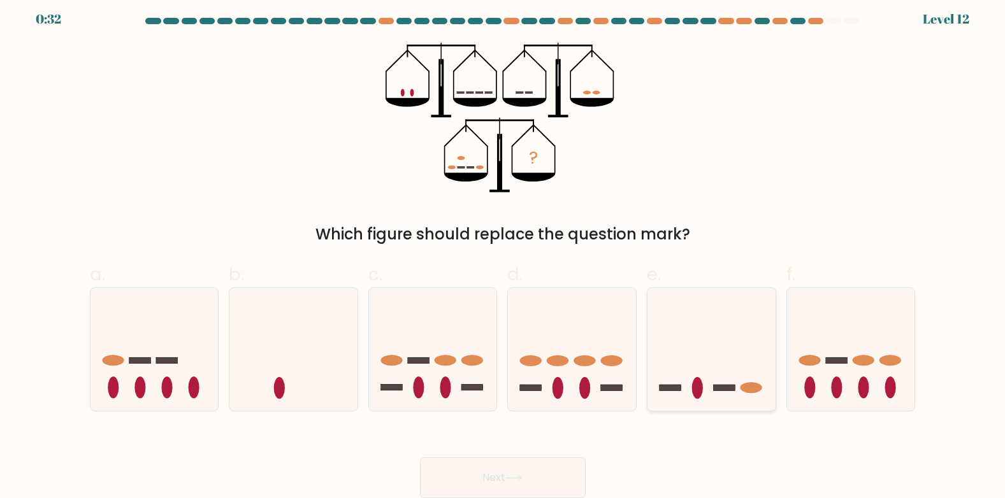
click at [710, 373] on icon at bounding box center [711, 349] width 128 height 106
click at [503, 252] on input "e." at bounding box center [503, 247] width 1 height 8
radio input "true"
click at [527, 476] on button "Next" at bounding box center [503, 477] width 166 height 41
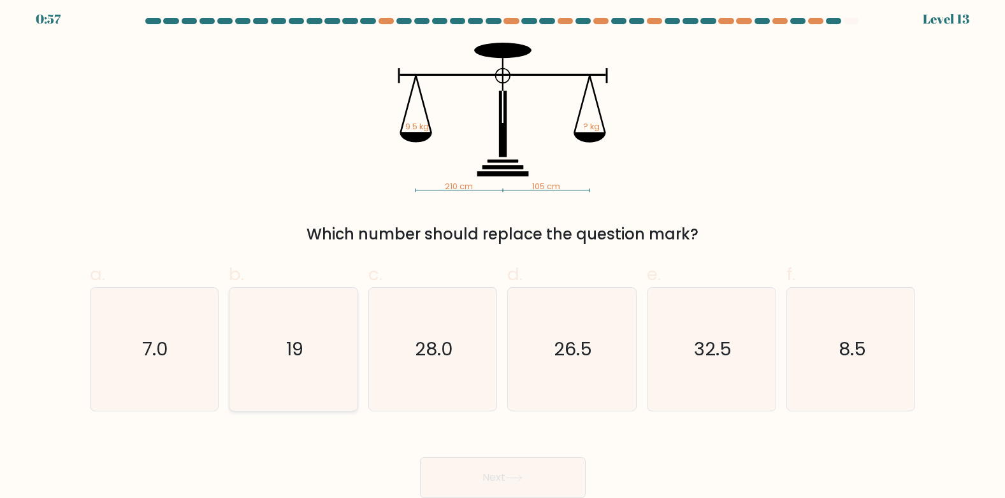
click at [287, 362] on icon "19" at bounding box center [293, 349] width 123 height 123
click at [503, 252] on input "b. 19" at bounding box center [503, 247] width 1 height 8
radio input "true"
click at [566, 468] on button "Next" at bounding box center [503, 477] width 166 height 41
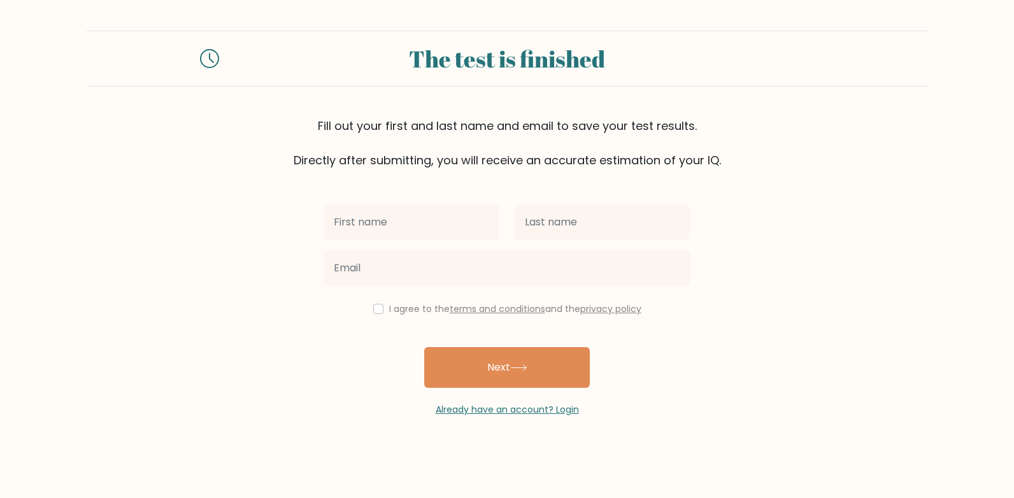
click at [420, 233] on input "text" at bounding box center [412, 222] width 176 height 36
type input "hussien"
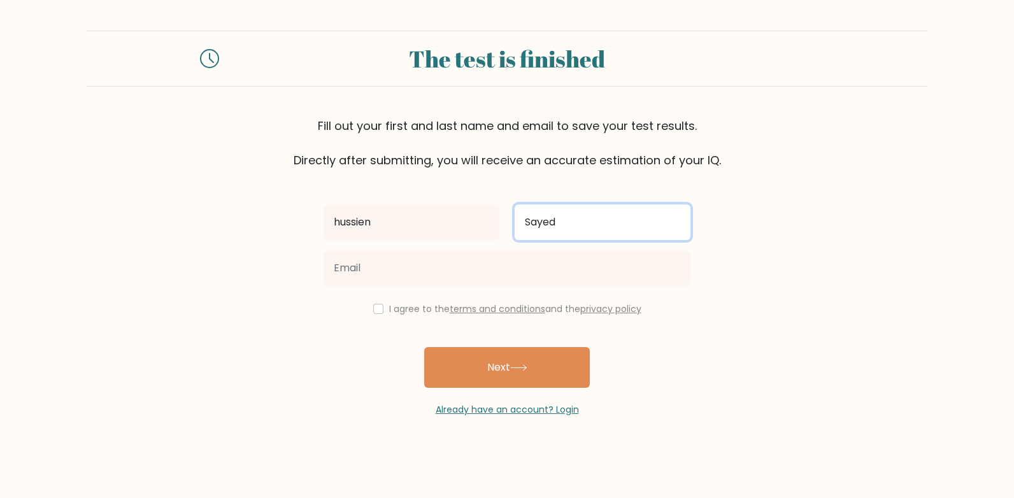
type input "Sayed"
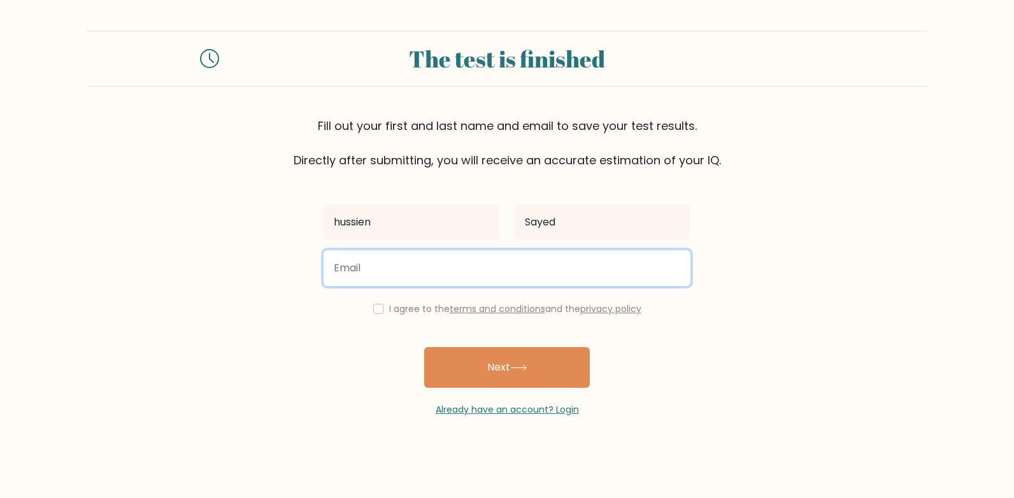
click at [410, 259] on input "email" at bounding box center [507, 268] width 367 height 36
type input "Hussein.sayed@nexperience.org"
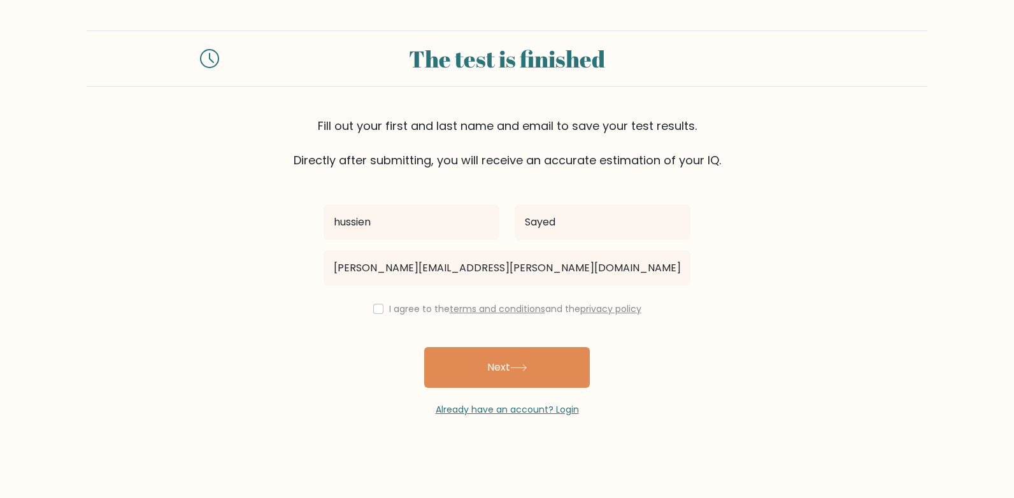
click at [382, 305] on div "I agree to the terms and conditions and the privacy policy" at bounding box center [507, 308] width 382 height 15
click at [382, 313] on div "I agree to the terms and conditions and the privacy policy" at bounding box center [507, 308] width 382 height 15
click at [376, 311] on input "checkbox" at bounding box center [378, 309] width 10 height 10
checkbox input "true"
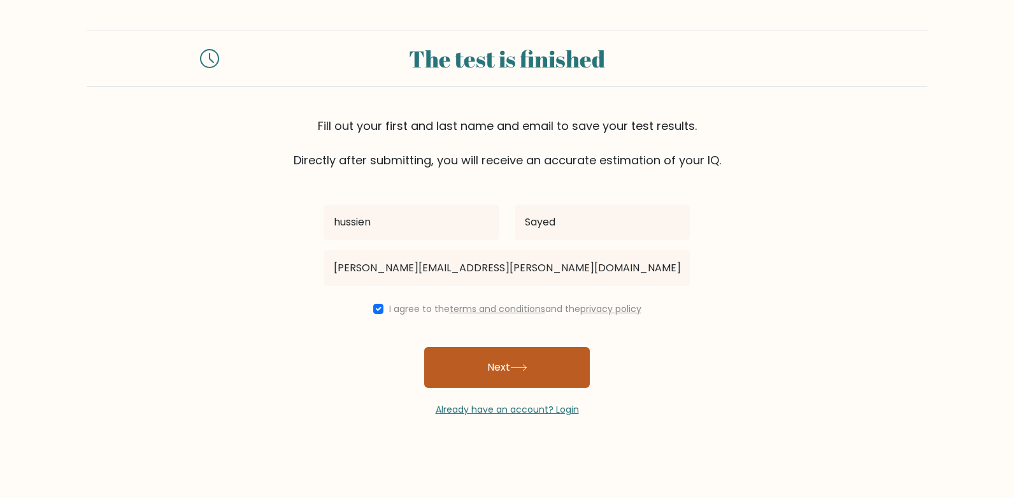
click at [509, 364] on button "Next" at bounding box center [507, 367] width 166 height 41
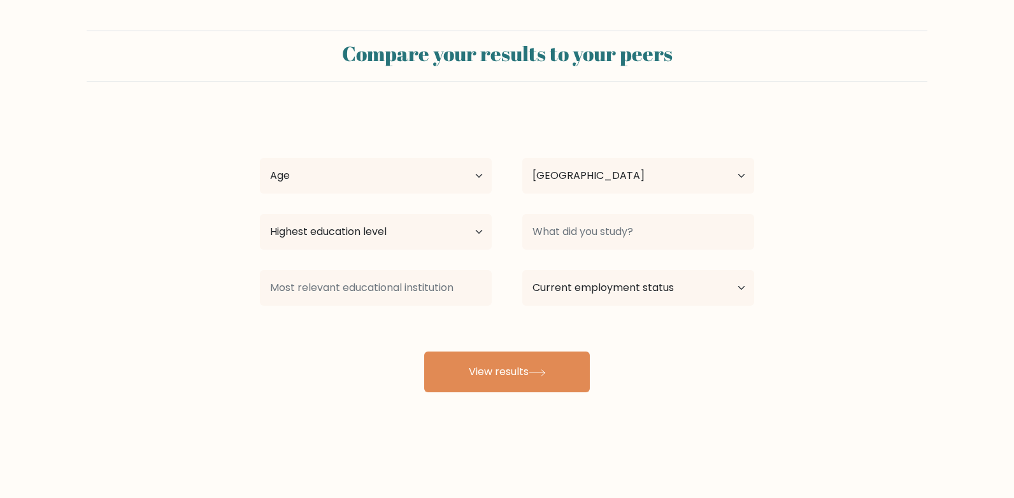
select select "EG"
click at [416, 178] on select "Age Under [DEMOGRAPHIC_DATA] [DEMOGRAPHIC_DATA] [DEMOGRAPHIC_DATA] [DEMOGRAPHIC…" at bounding box center [376, 176] width 232 height 36
select select "18_24"
click at [260, 158] on select "Age Under [DEMOGRAPHIC_DATA] [DEMOGRAPHIC_DATA] [DEMOGRAPHIC_DATA] [DEMOGRAPHIC…" at bounding box center [376, 176] width 232 height 36
click at [580, 183] on select "Country [GEOGRAPHIC_DATA] [GEOGRAPHIC_DATA] [GEOGRAPHIC_DATA] [US_STATE] [GEOGR…" at bounding box center [638, 176] width 232 height 36
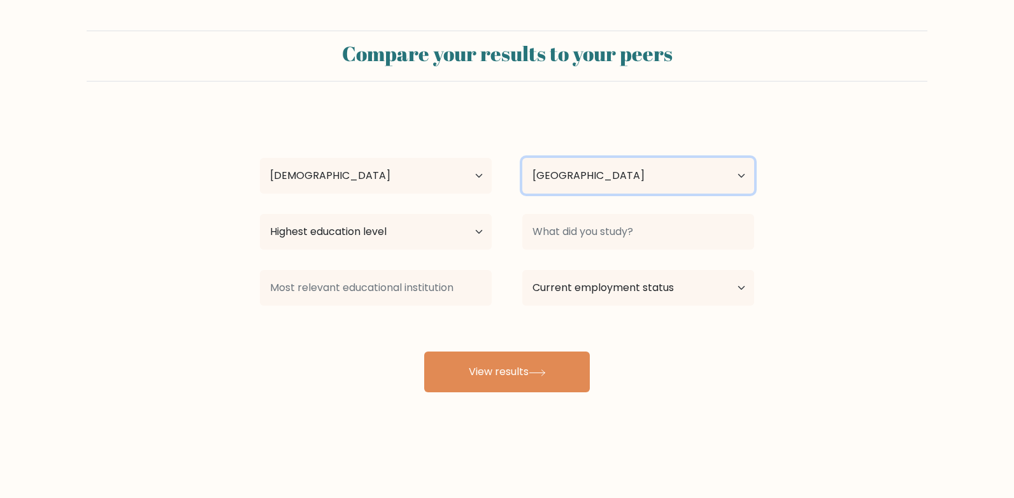
click at [581, 182] on select "Country [GEOGRAPHIC_DATA] [GEOGRAPHIC_DATA] [GEOGRAPHIC_DATA] [US_STATE] [GEOGR…" at bounding box center [638, 176] width 232 height 36
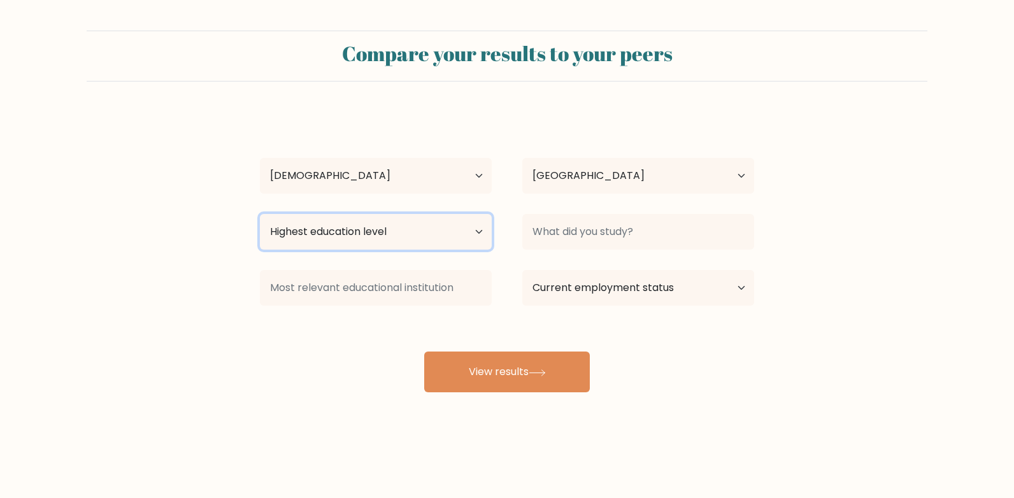
click at [358, 230] on select "Highest education level No schooling Primary Lower Secondary Upper Secondary Oc…" at bounding box center [376, 232] width 232 height 36
select select "bachelors_degree"
click at [260, 214] on select "Highest education level No schooling Primary Lower Secondary Upper Secondary Oc…" at bounding box center [376, 232] width 232 height 36
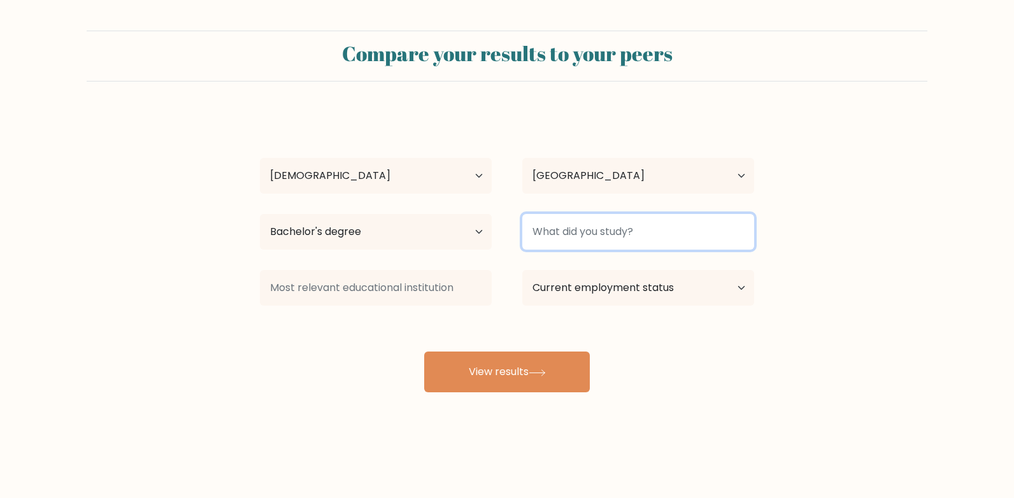
click at [627, 214] on input at bounding box center [638, 232] width 232 height 36
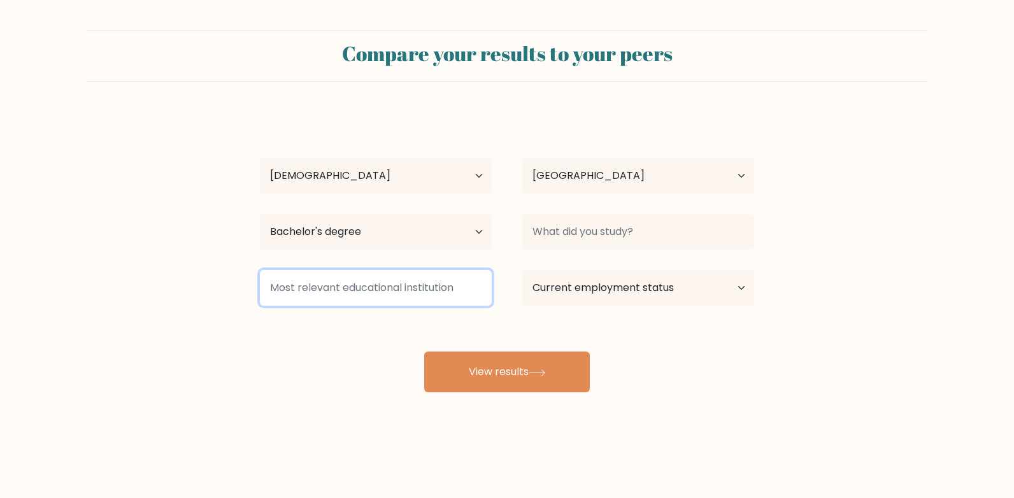
click at [471, 283] on input at bounding box center [376, 288] width 232 height 36
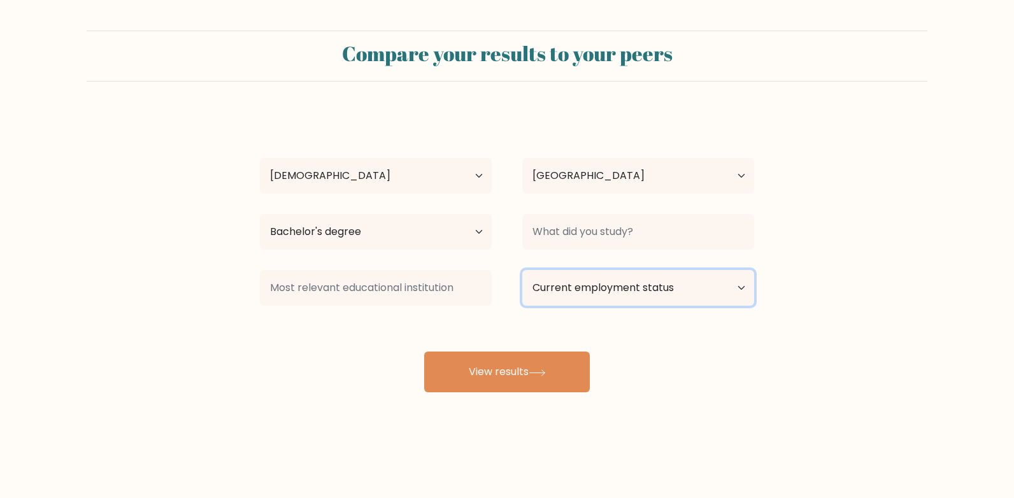
click at [631, 289] on select "Current employment status Employed Student Retired Other / prefer not to answer" at bounding box center [638, 288] width 232 height 36
select select "employed"
click at [522, 270] on select "Current employment status Employed Student Retired Other / prefer not to answer" at bounding box center [638, 288] width 232 height 36
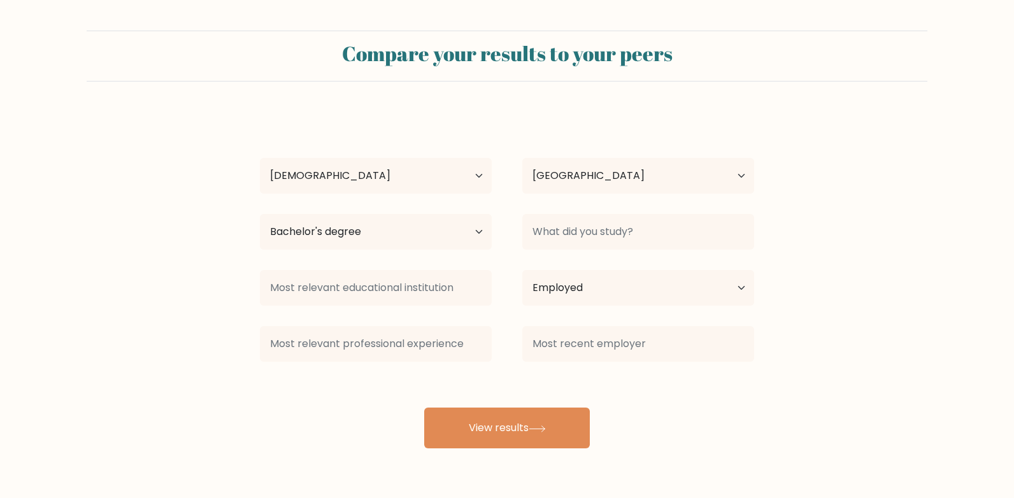
click at [512, 364] on div at bounding box center [638, 344] width 262 height 46
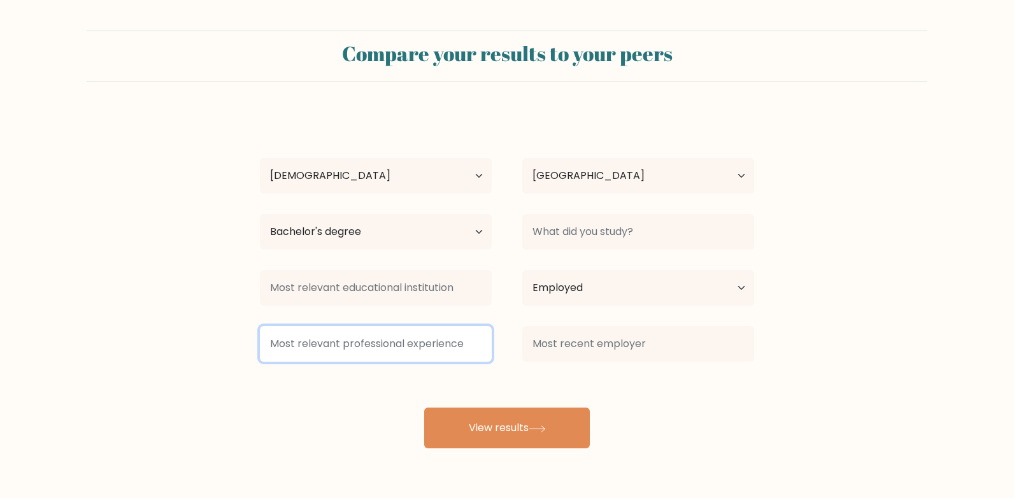
click at [462, 352] on input at bounding box center [376, 344] width 232 height 36
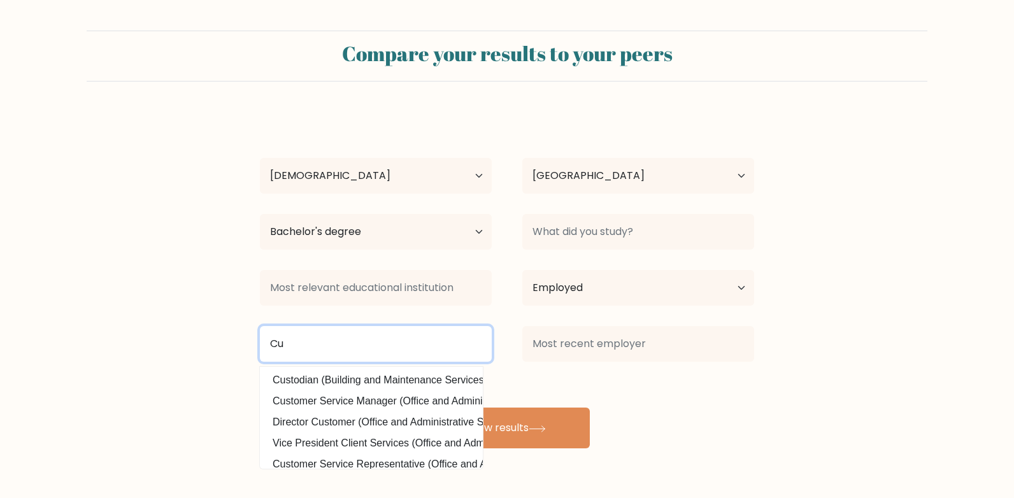
type input "C"
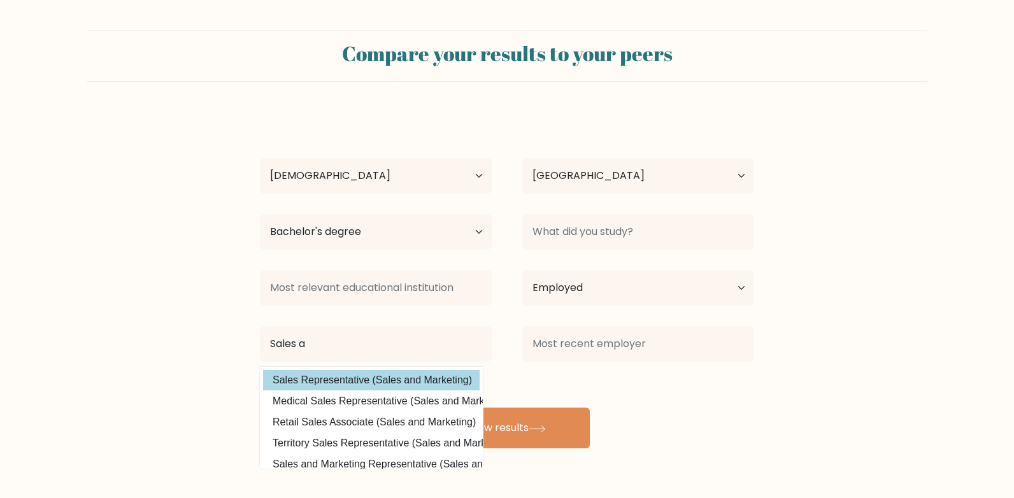
click at [438, 374] on option "Sales Representative (Sales and Marketing)" at bounding box center [371, 380] width 217 height 20
type input "Sales Representative"
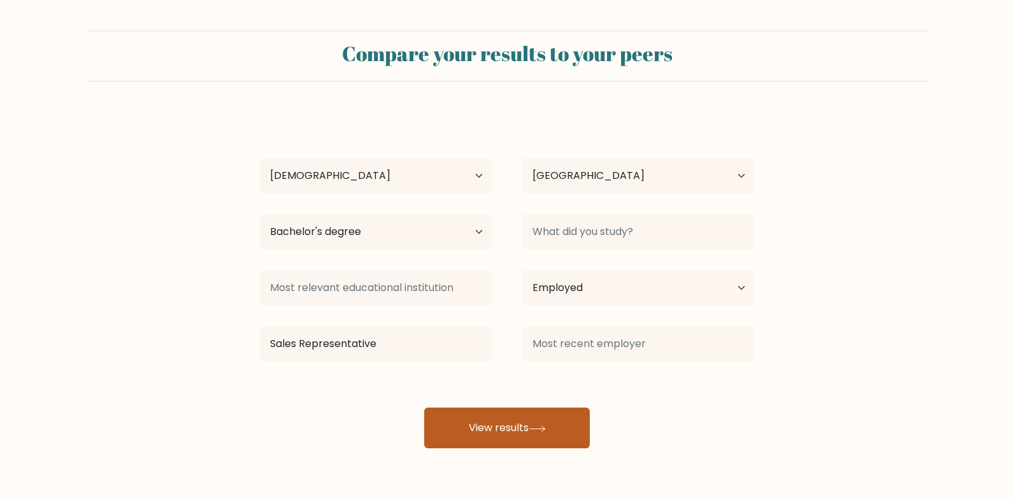
click at [561, 429] on button "View results" at bounding box center [507, 428] width 166 height 41
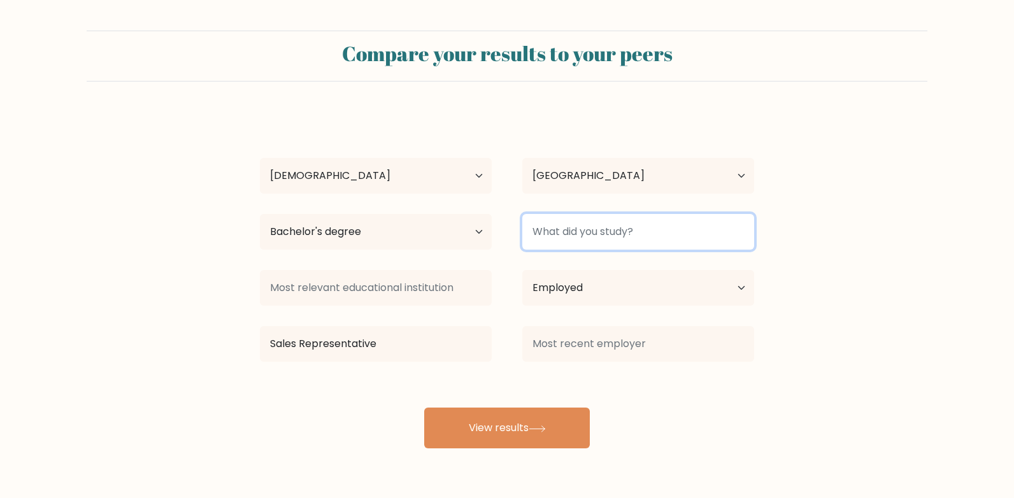
click at [626, 235] on input at bounding box center [638, 232] width 232 height 36
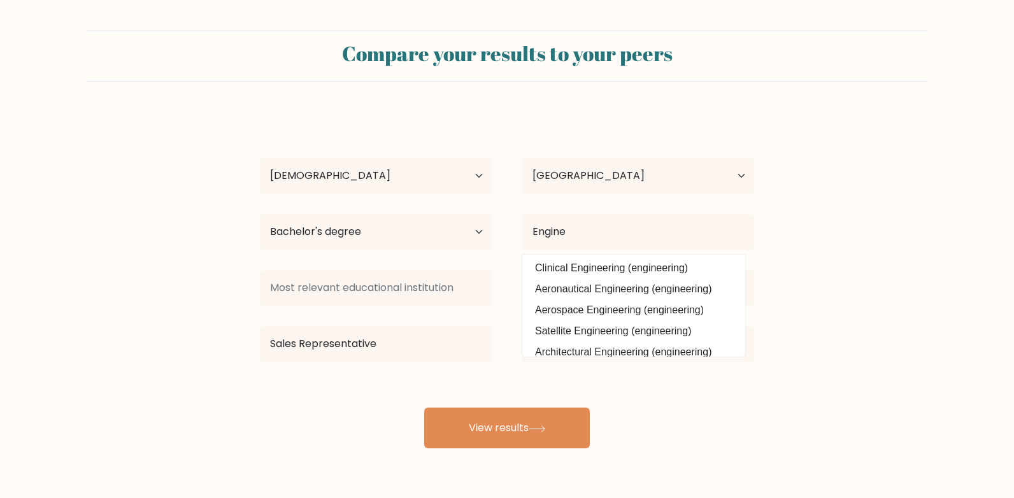
click at [612, 270] on option "Clinical Engineering (engineering)" at bounding box center [634, 268] width 217 height 20
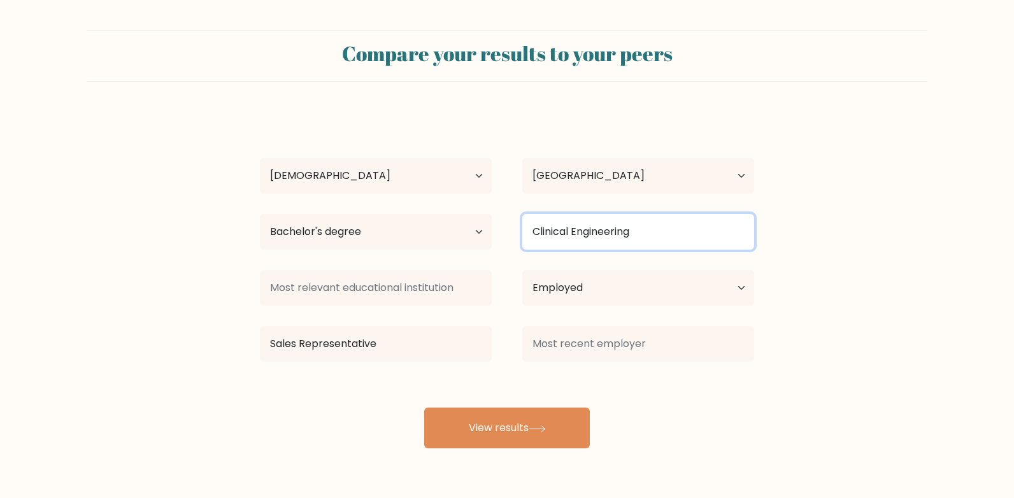
click at [624, 223] on input "Clinical Engineering" at bounding box center [638, 232] width 232 height 36
click at [621, 236] on input "g" at bounding box center [638, 232] width 232 height 36
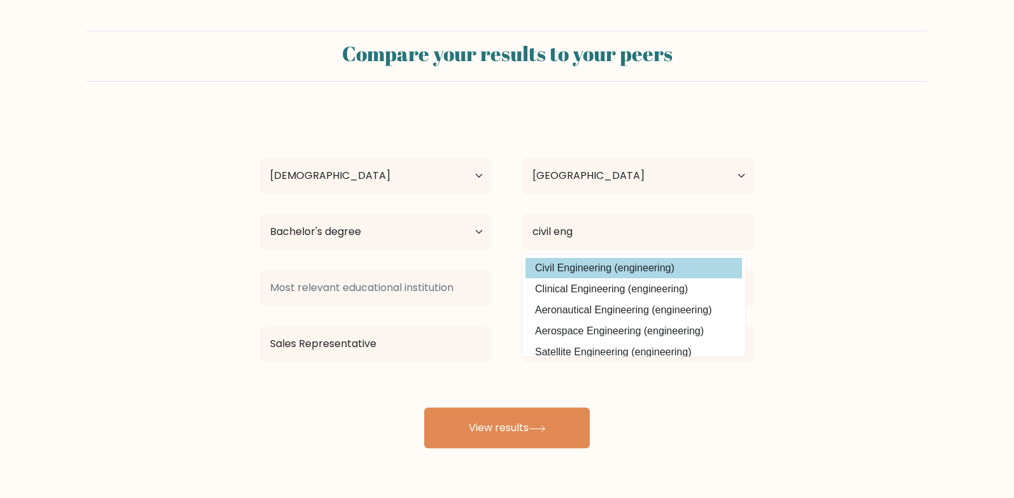
click at [608, 266] on option "Civil Engineering (engineering)" at bounding box center [634, 268] width 217 height 20
type input "Civil Engineering"
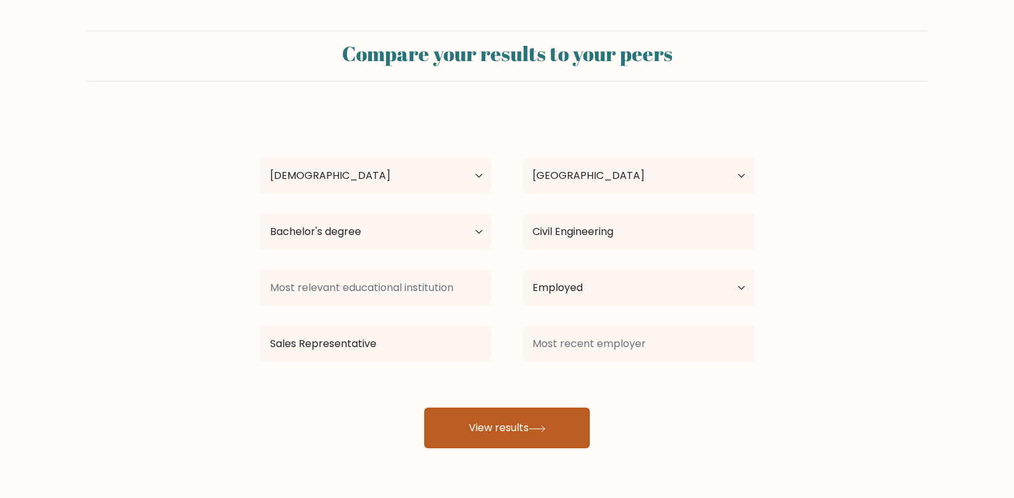
click at [521, 426] on button "View results" at bounding box center [507, 428] width 166 height 41
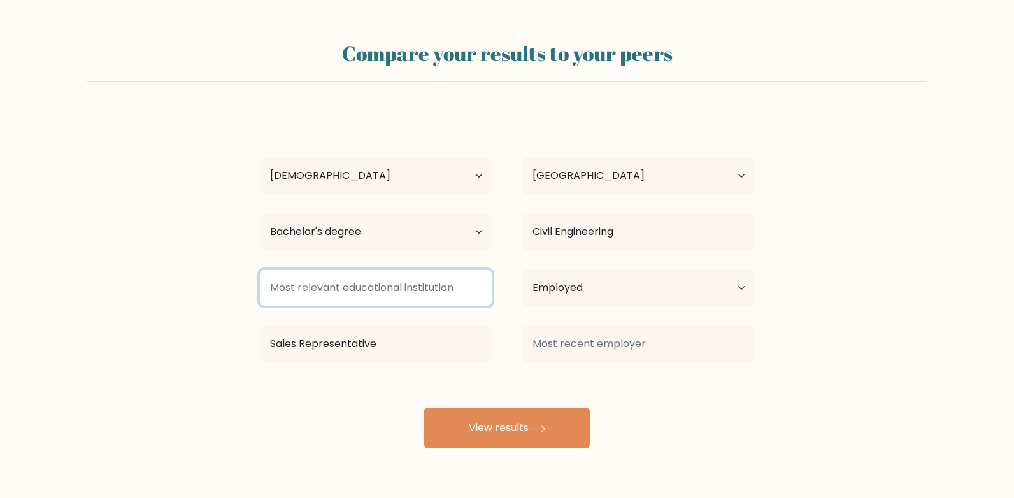
click at [389, 290] on input at bounding box center [376, 288] width 232 height 36
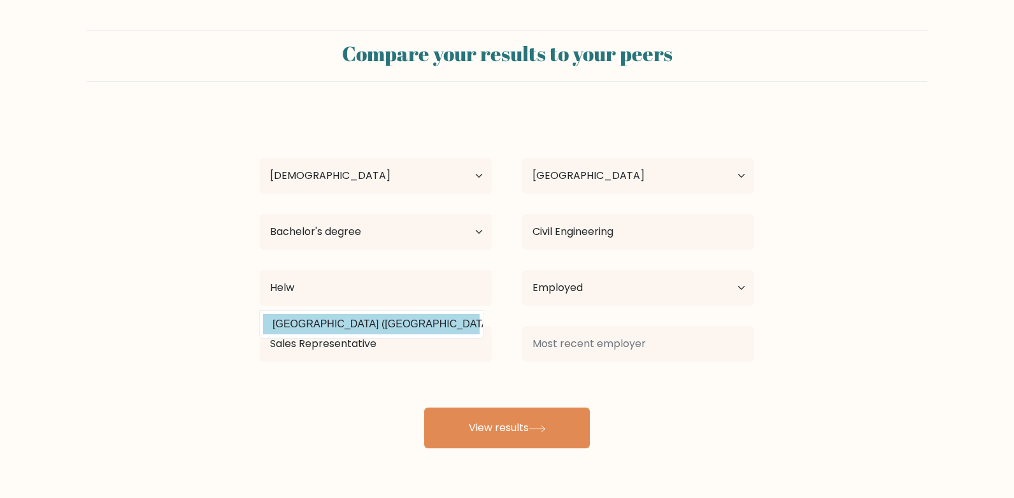
click at [369, 322] on option "Helwan University (Egypt)" at bounding box center [371, 324] width 217 height 20
type input "[GEOGRAPHIC_DATA]"
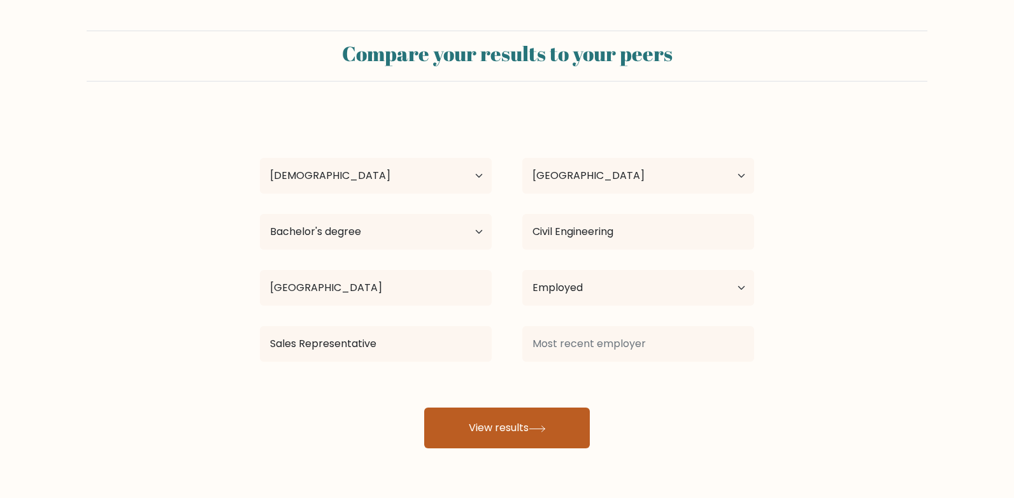
click at [529, 408] on button "View results" at bounding box center [507, 428] width 166 height 41
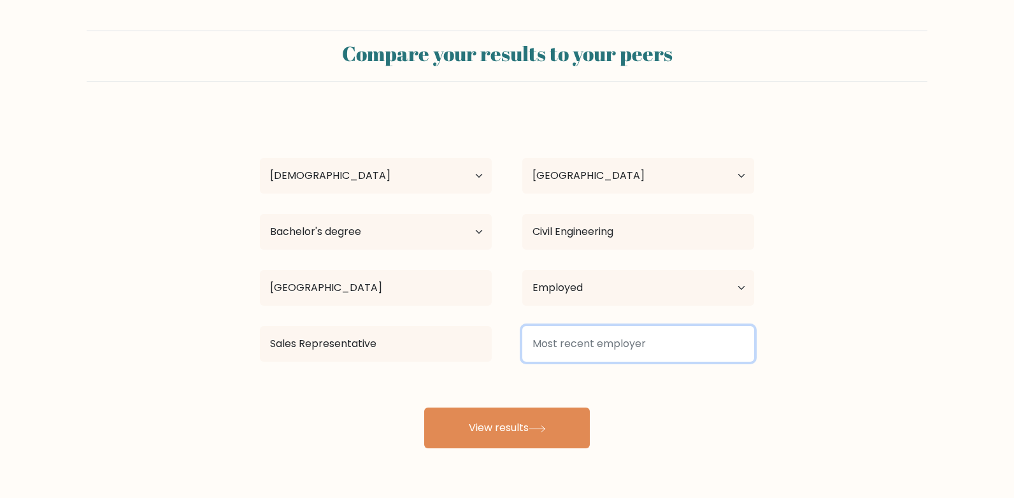
click at [583, 336] on input at bounding box center [638, 344] width 232 height 36
type input "n"
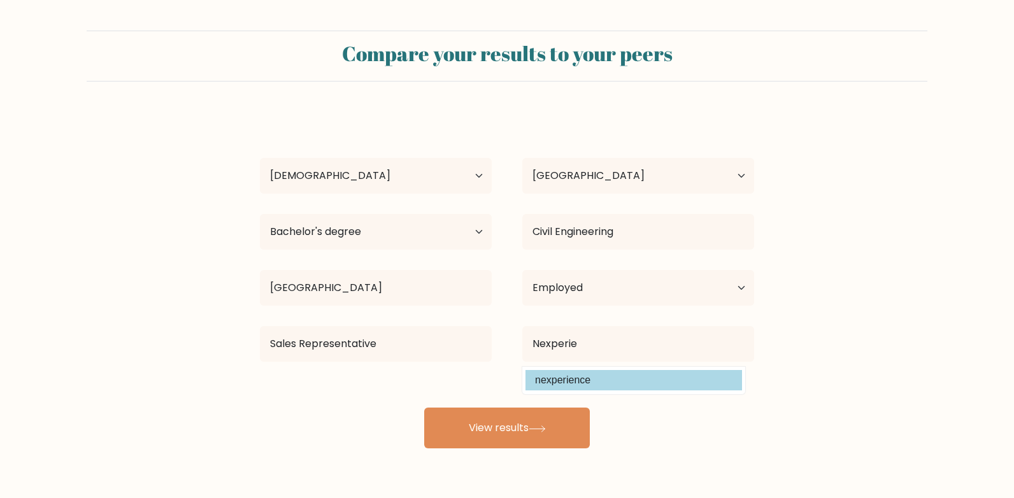
click at [570, 379] on option "nexperience" at bounding box center [634, 380] width 217 height 20
type input "nexperience"
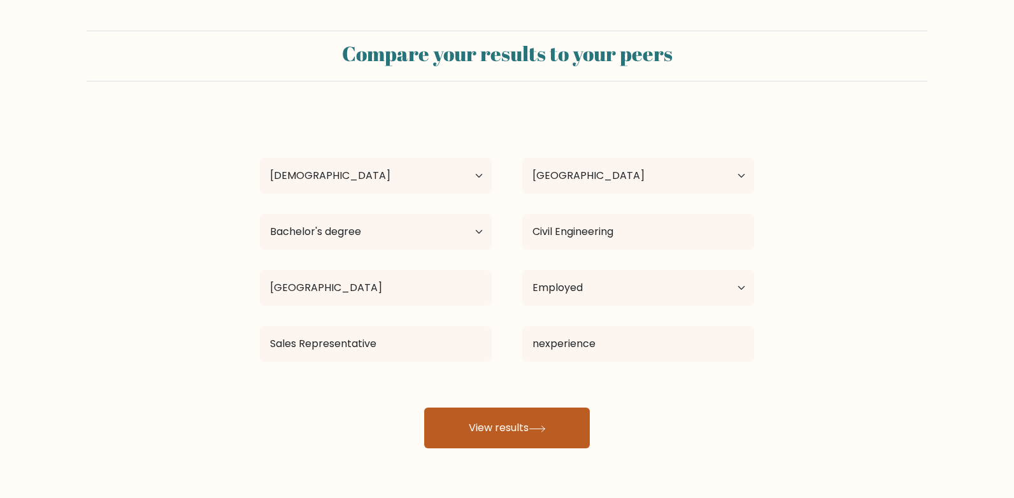
click at [547, 424] on button "View results" at bounding box center [507, 428] width 166 height 41
